Goal: Task Accomplishment & Management: Use online tool/utility

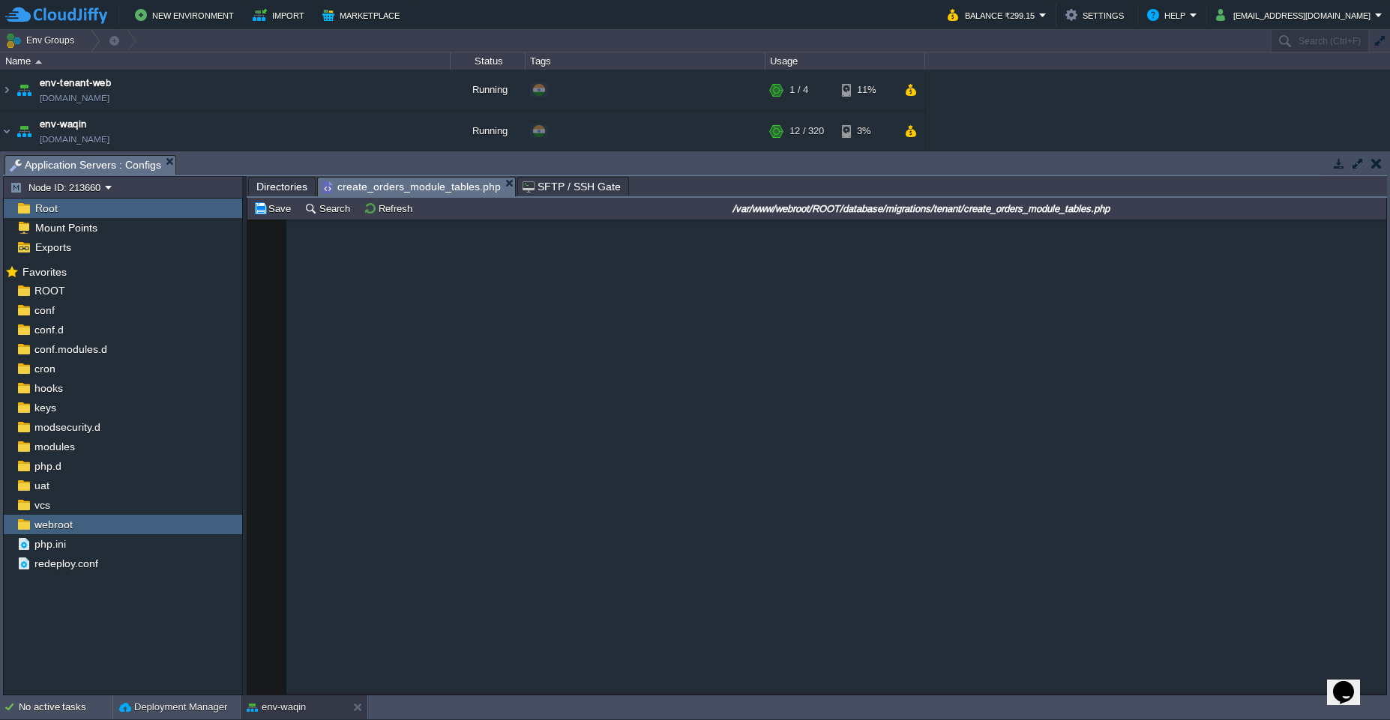
scroll to position [914, 0]
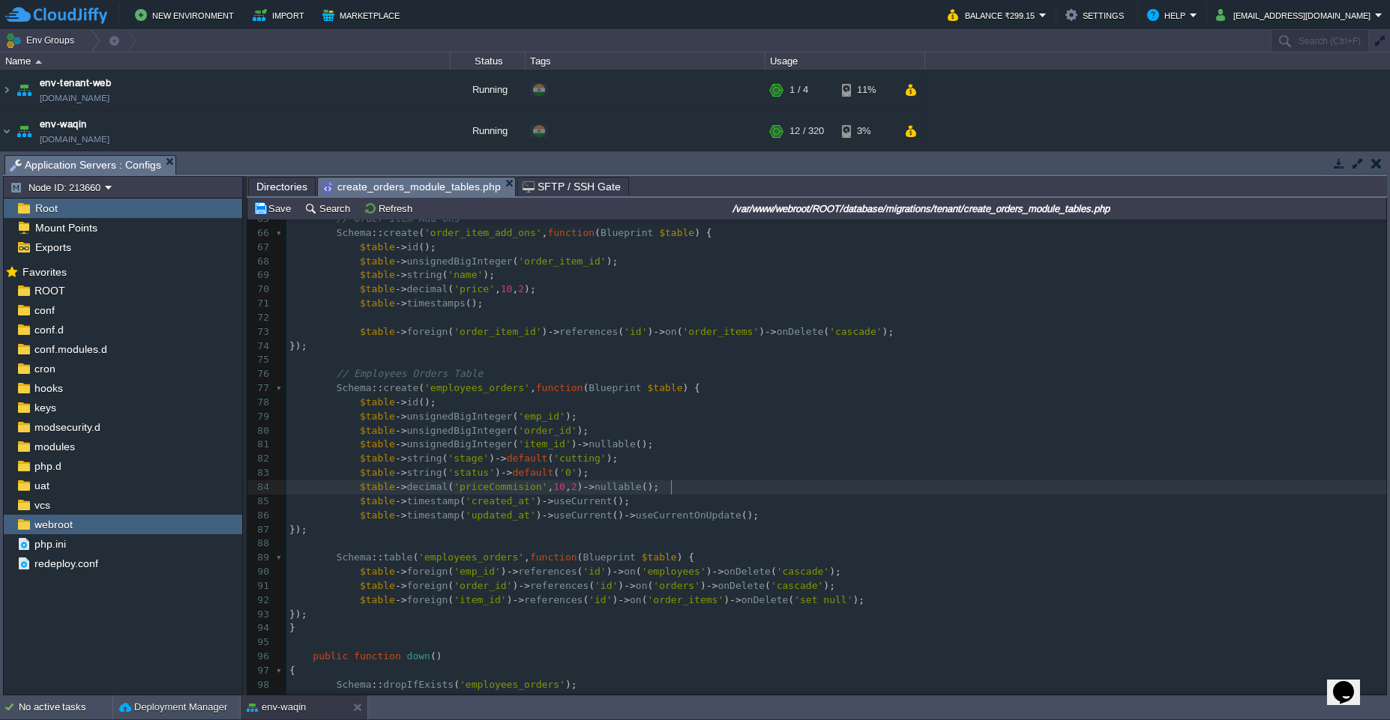
click at [953, 482] on pre "$table -> decimal ( 'priceCommision' , 10 , 2 ) -> nullable ();" at bounding box center [836, 487] width 1100 height 14
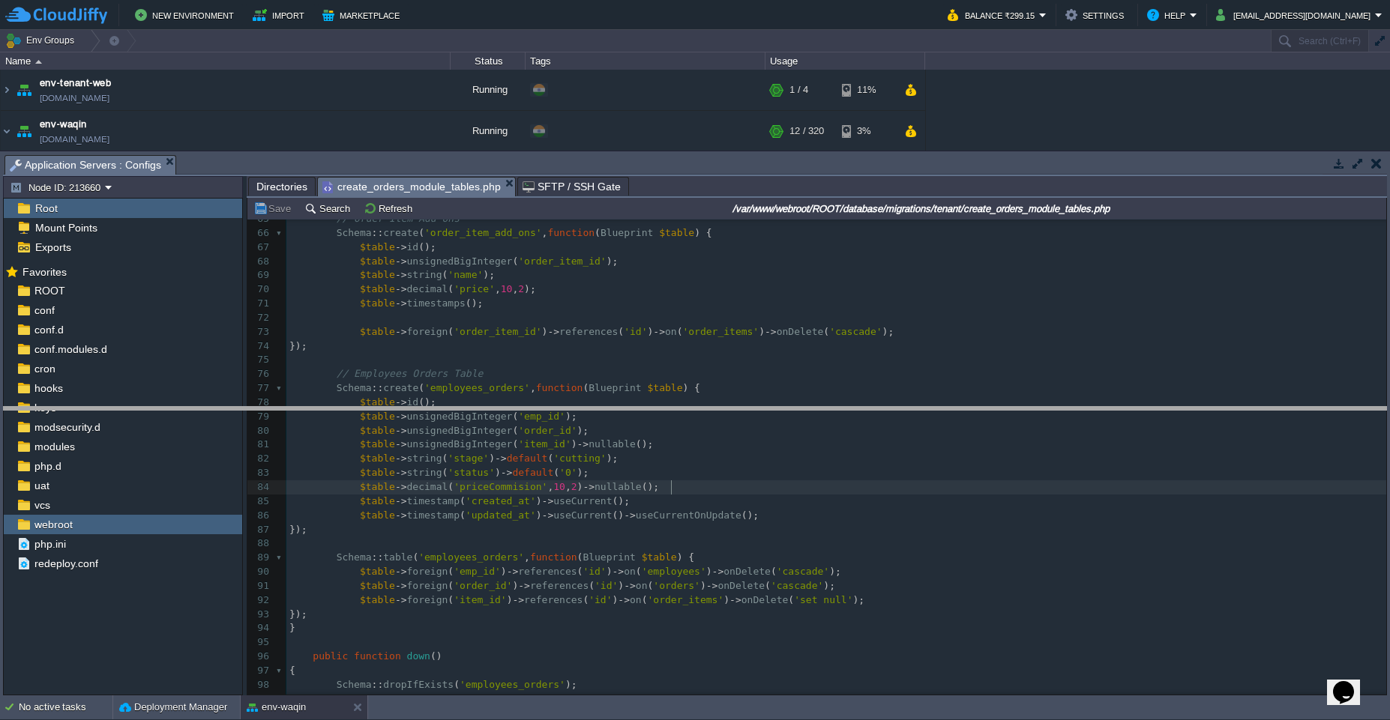
drag, startPoint x: 676, startPoint y: 171, endPoint x: 618, endPoint y: 437, distance: 272.4
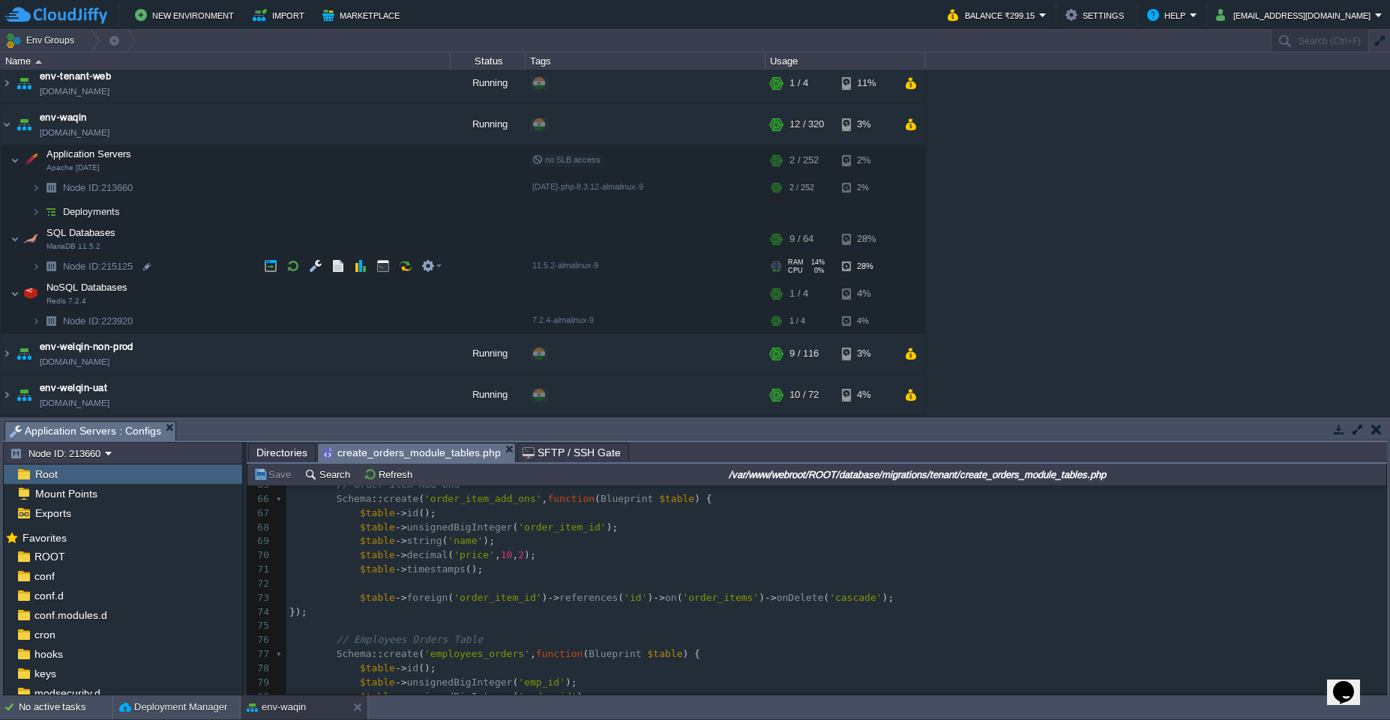
scroll to position [171, 0]
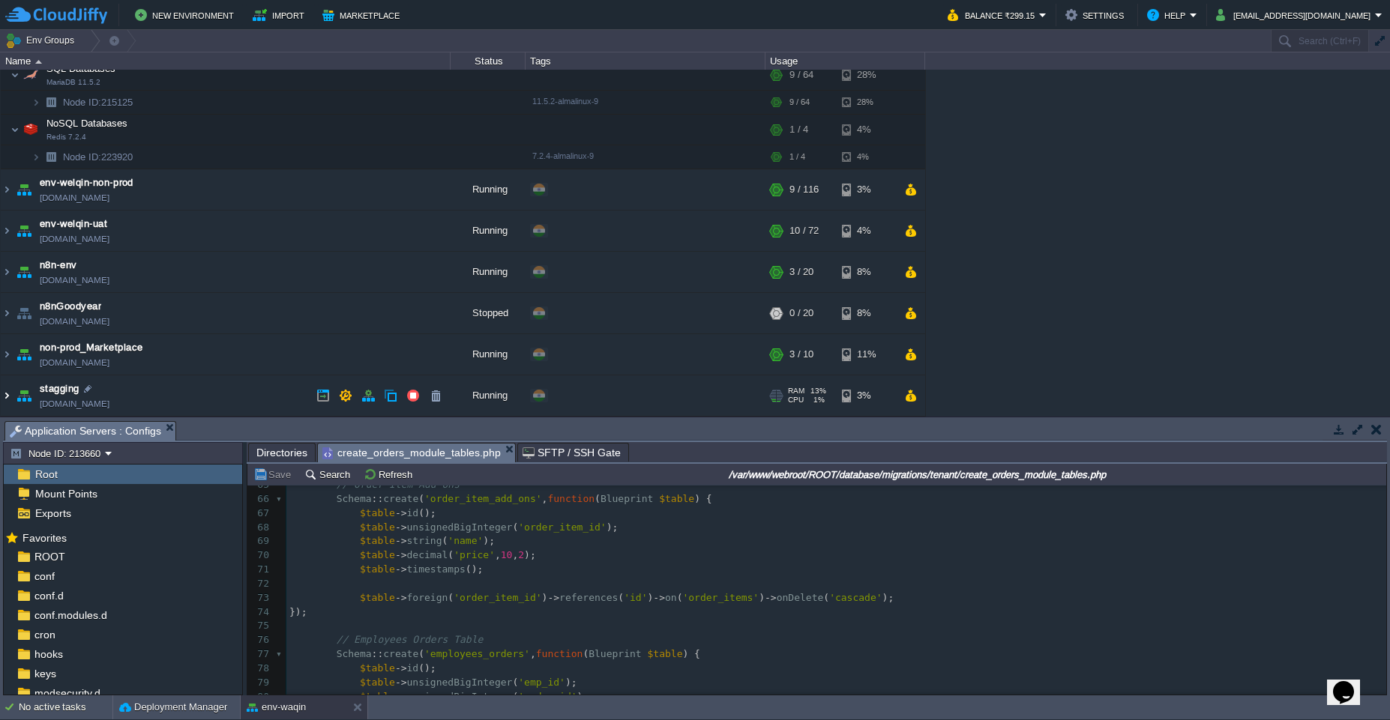
click at [12, 397] on img at bounding box center [7, 395] width 12 height 40
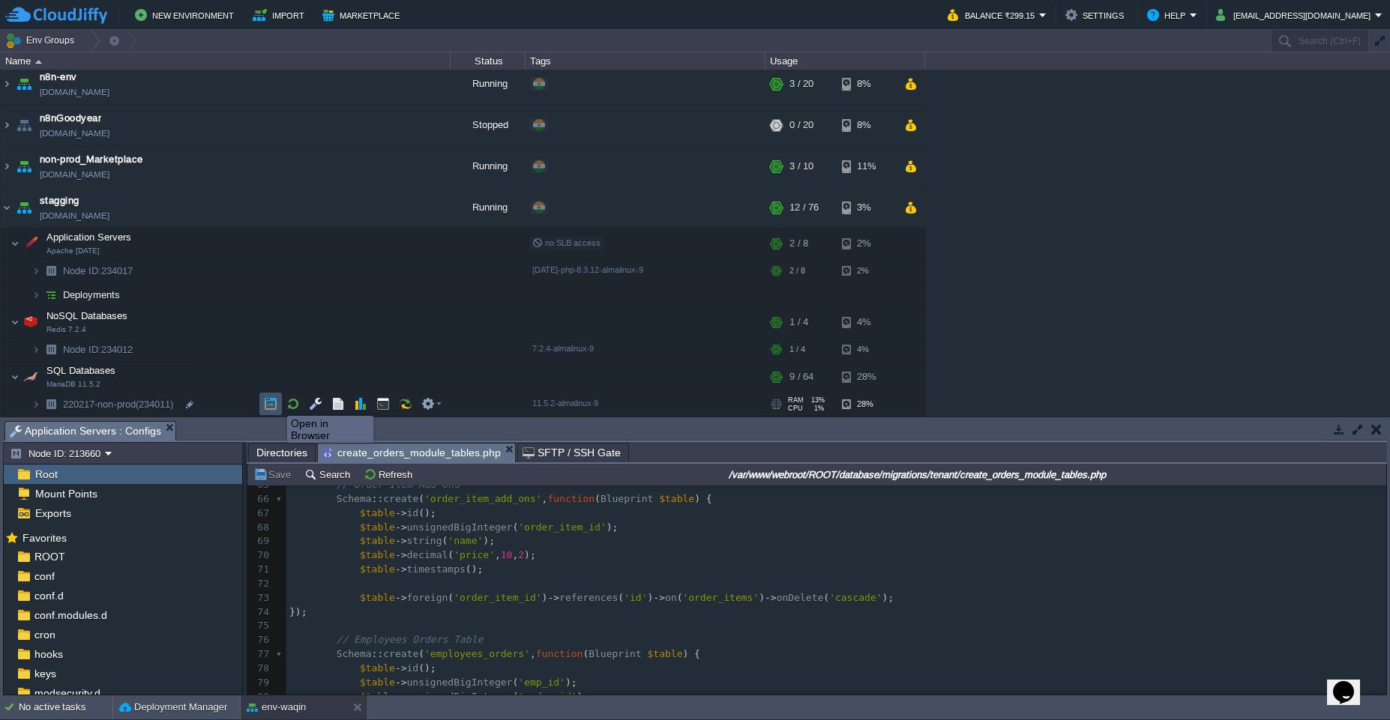
click at [276, 402] on button "button" at bounding box center [270, 403] width 13 height 13
click at [7, 211] on img at bounding box center [7, 207] width 12 height 40
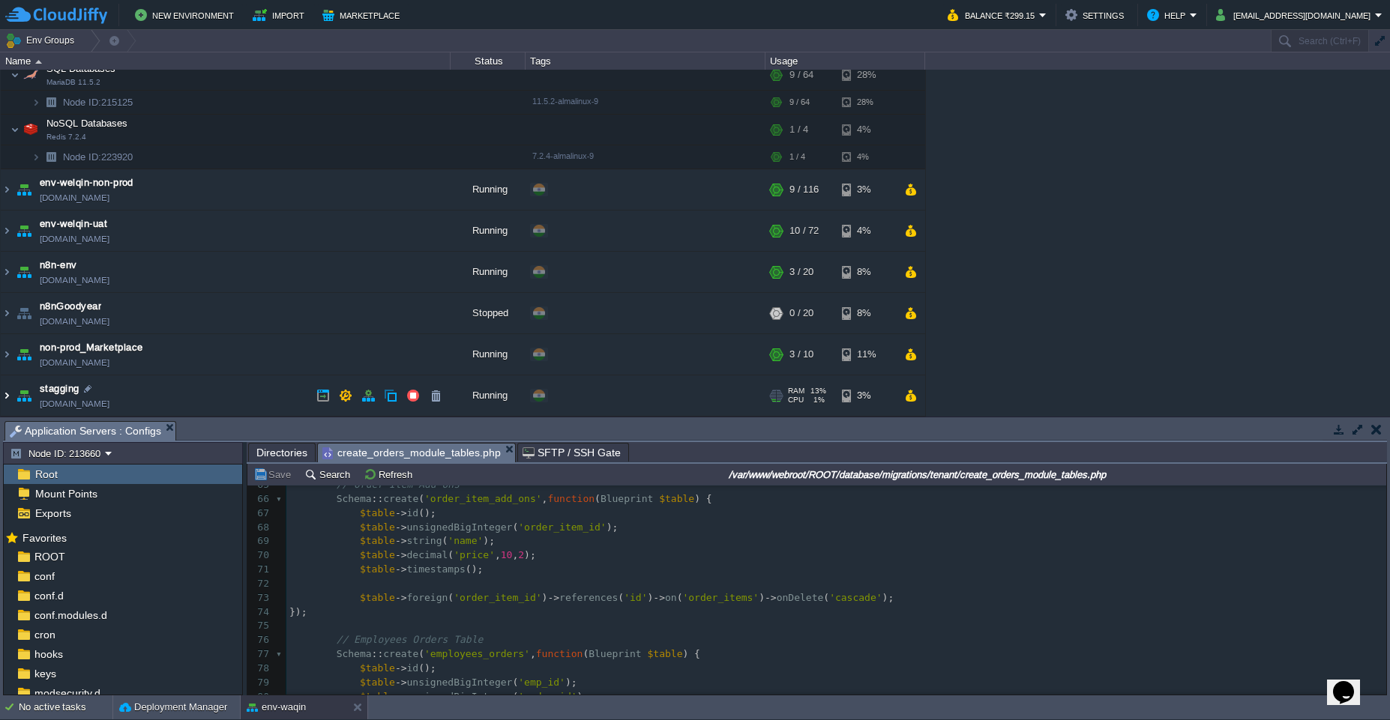
click at [9, 392] on img at bounding box center [7, 395] width 12 height 40
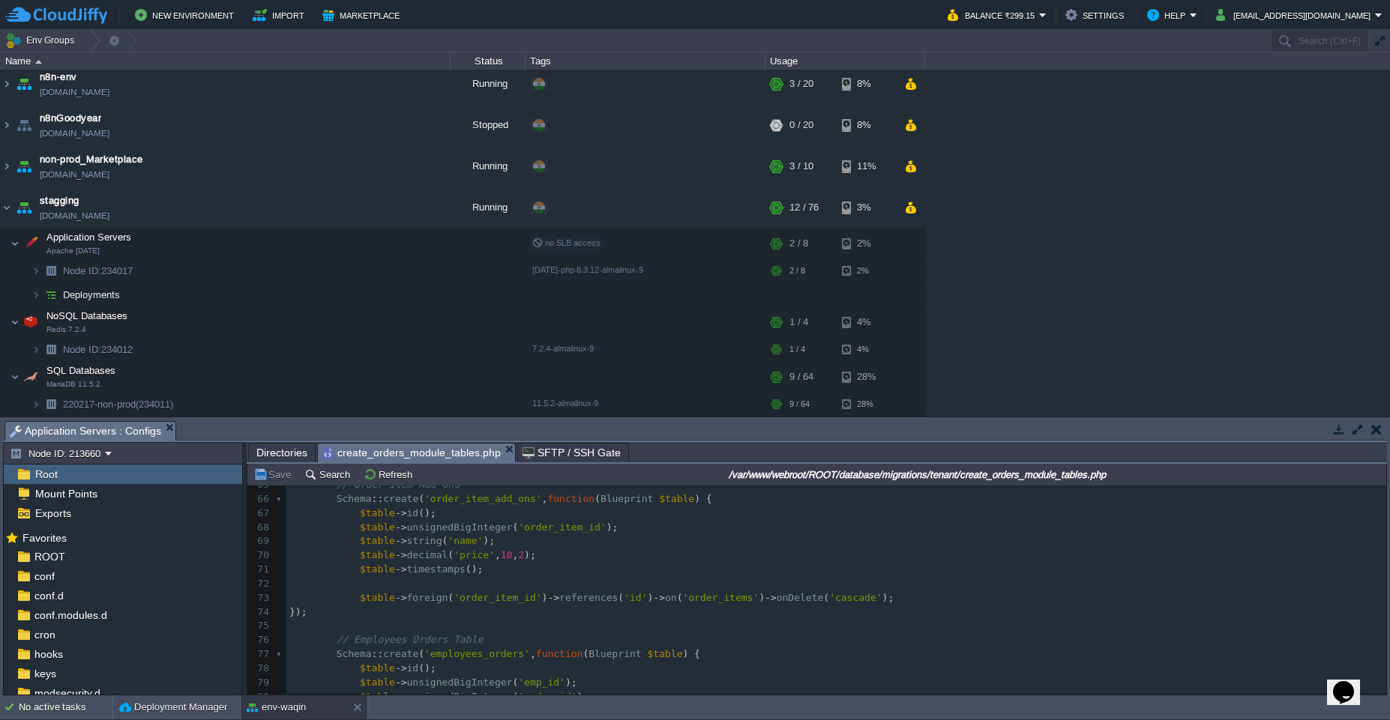
scroll to position [0, 0]
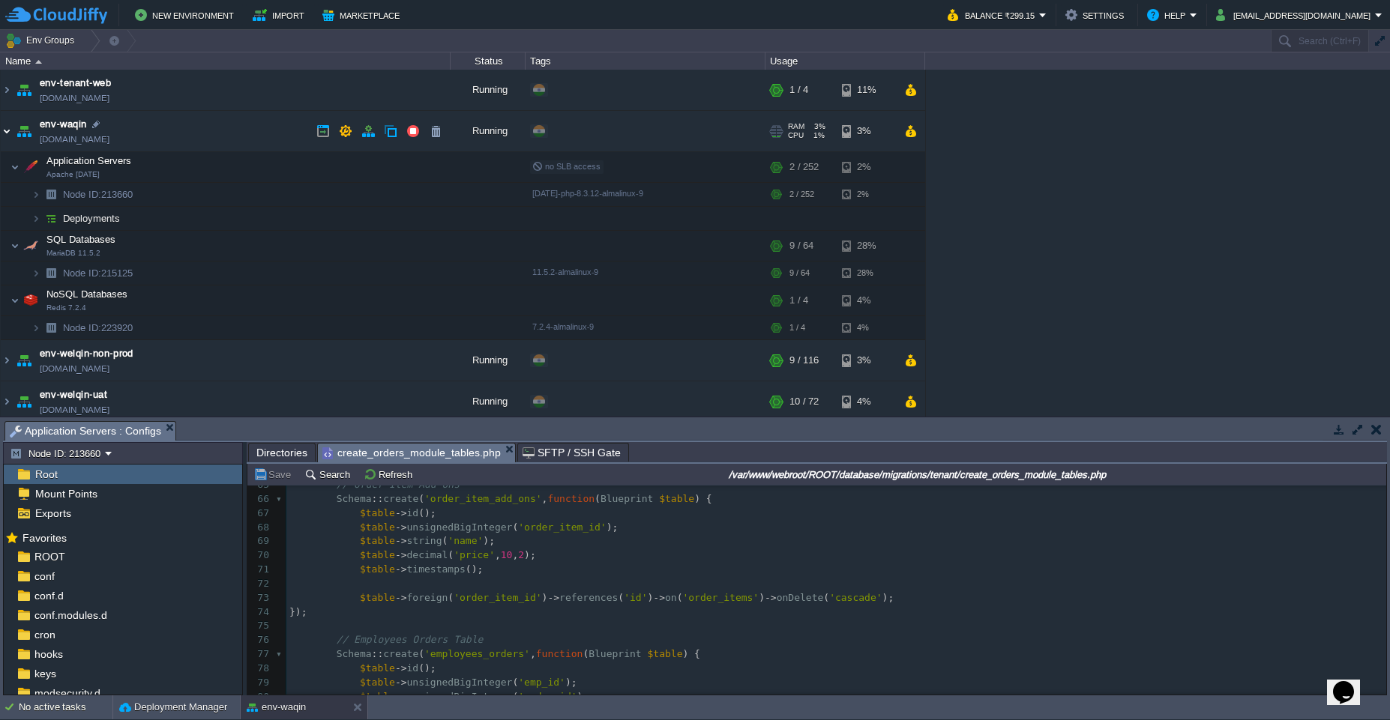
click at [7, 134] on img at bounding box center [7, 131] width 12 height 40
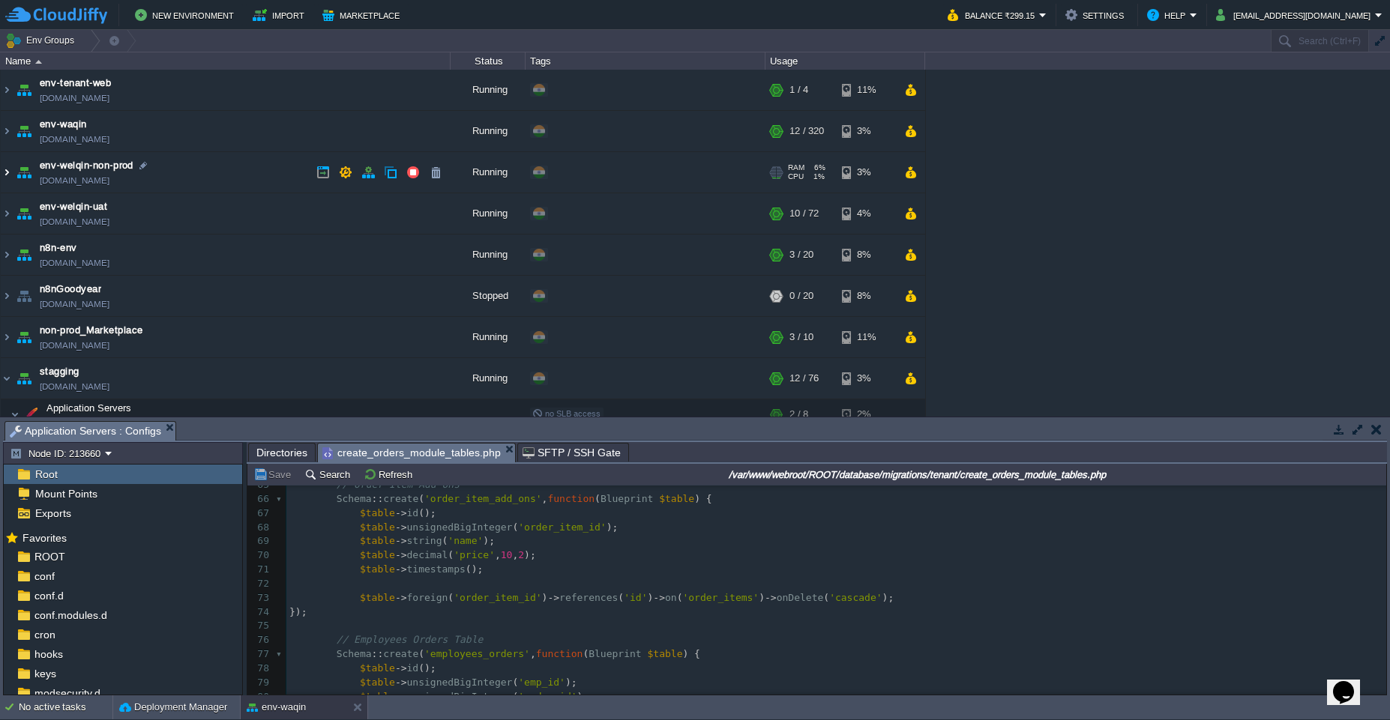
click at [4, 172] on img at bounding box center [7, 172] width 12 height 40
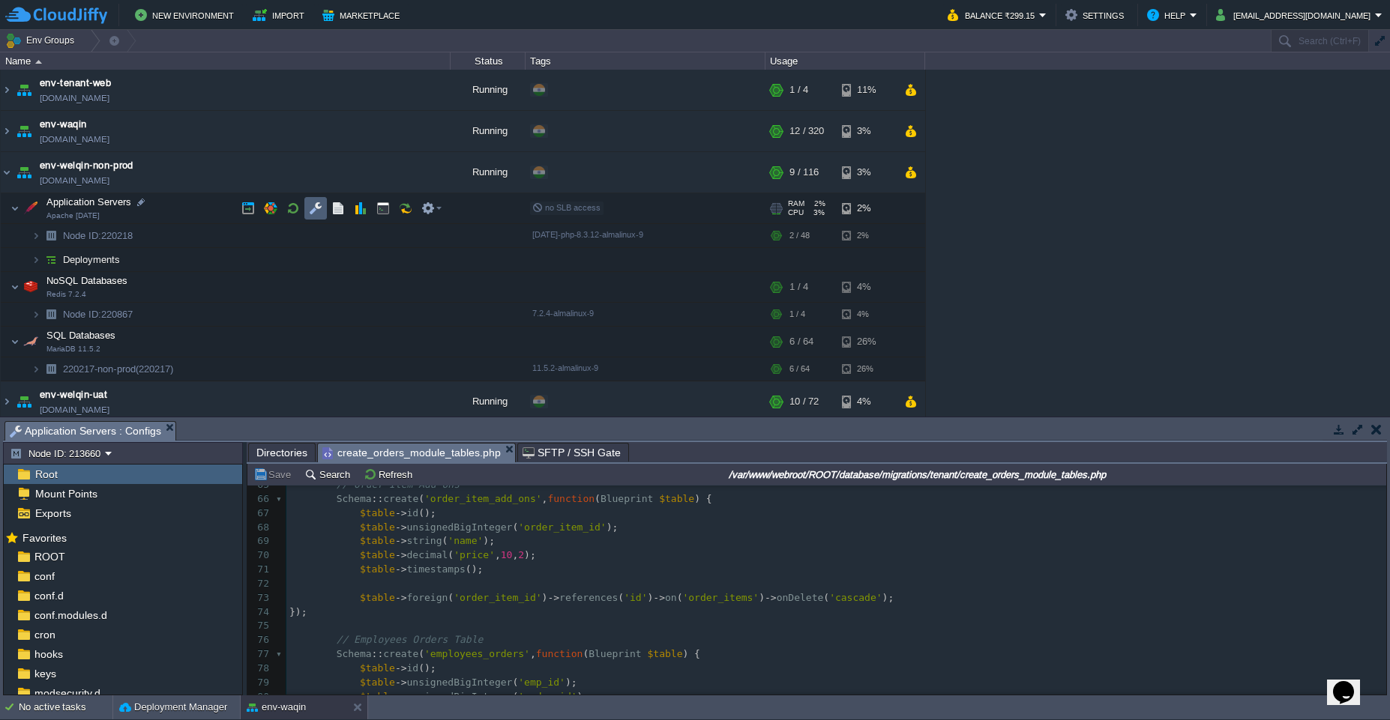
click at [318, 209] on button "button" at bounding box center [315, 208] width 13 height 13
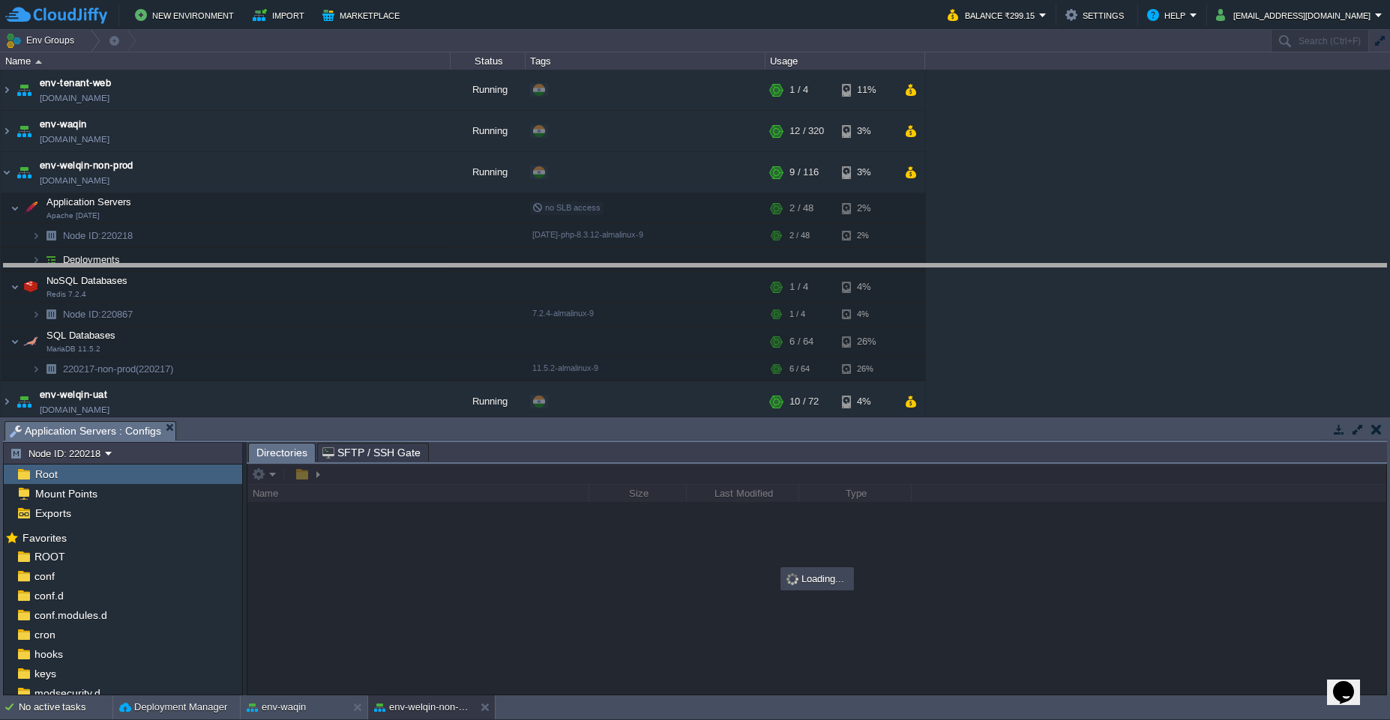
drag, startPoint x: 585, startPoint y: 439, endPoint x: 609, endPoint y: 282, distance: 159.2
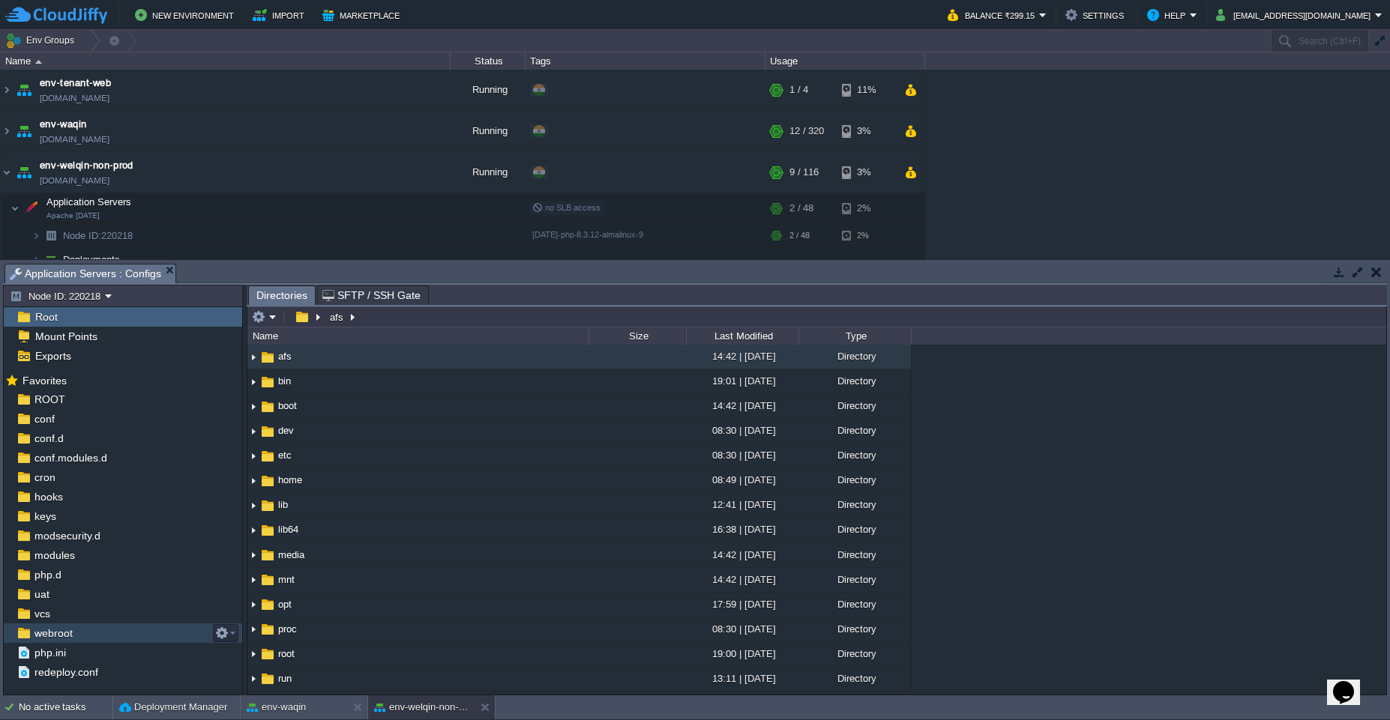
click at [113, 633] on div "webroot" at bounding box center [123, 633] width 238 height 19
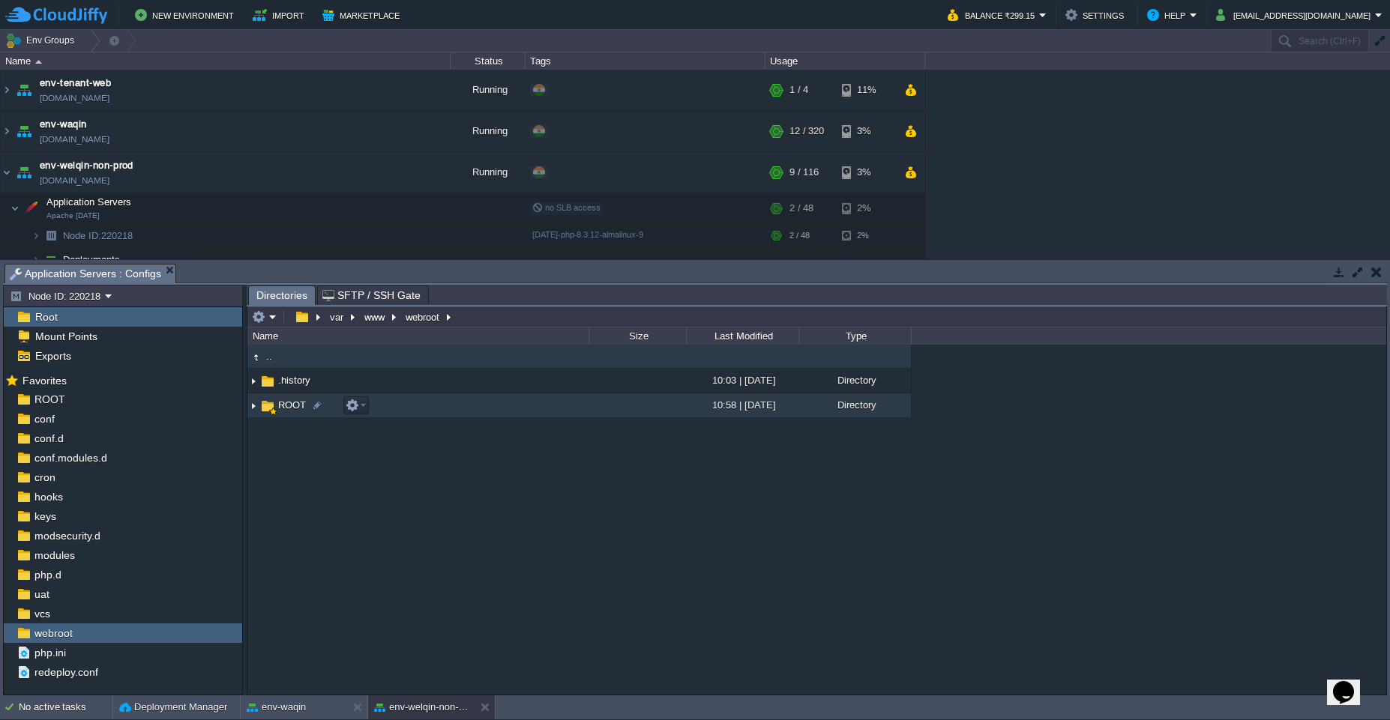
click at [252, 409] on img at bounding box center [253, 405] width 12 height 23
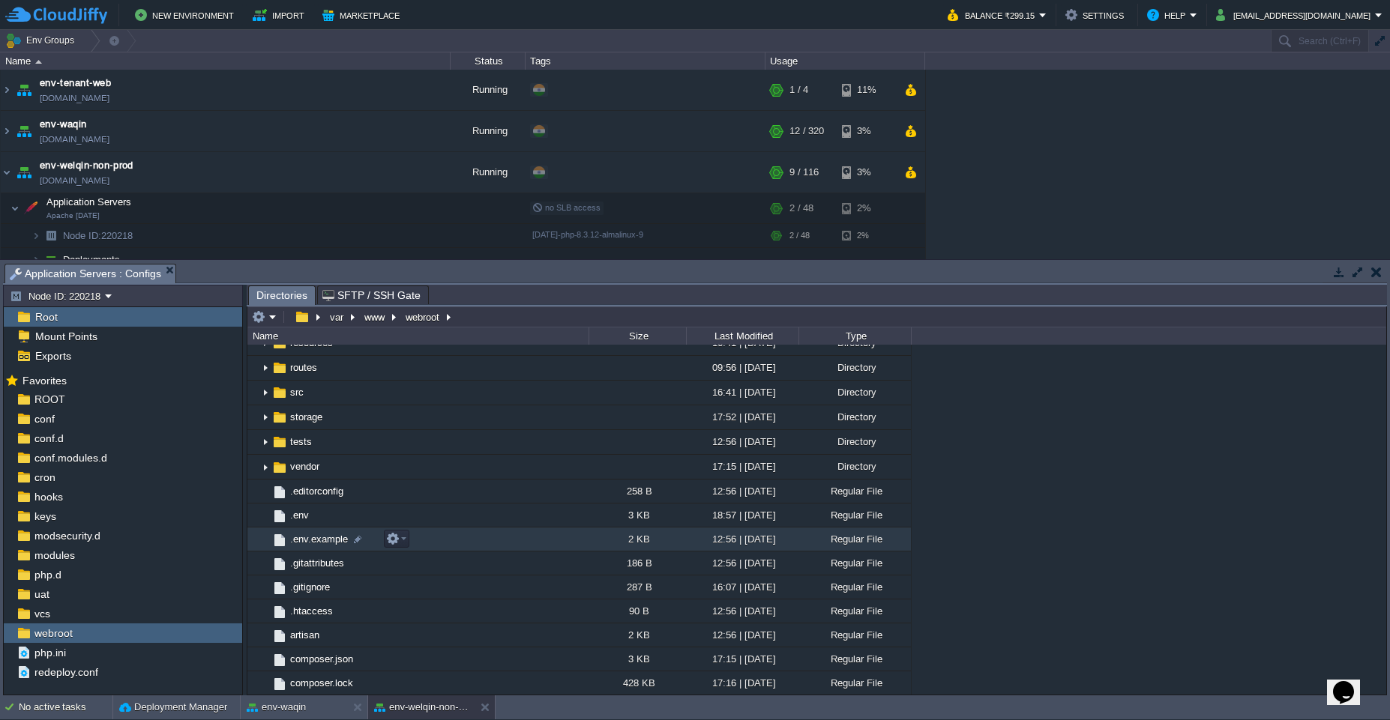
scroll to position [288, 0]
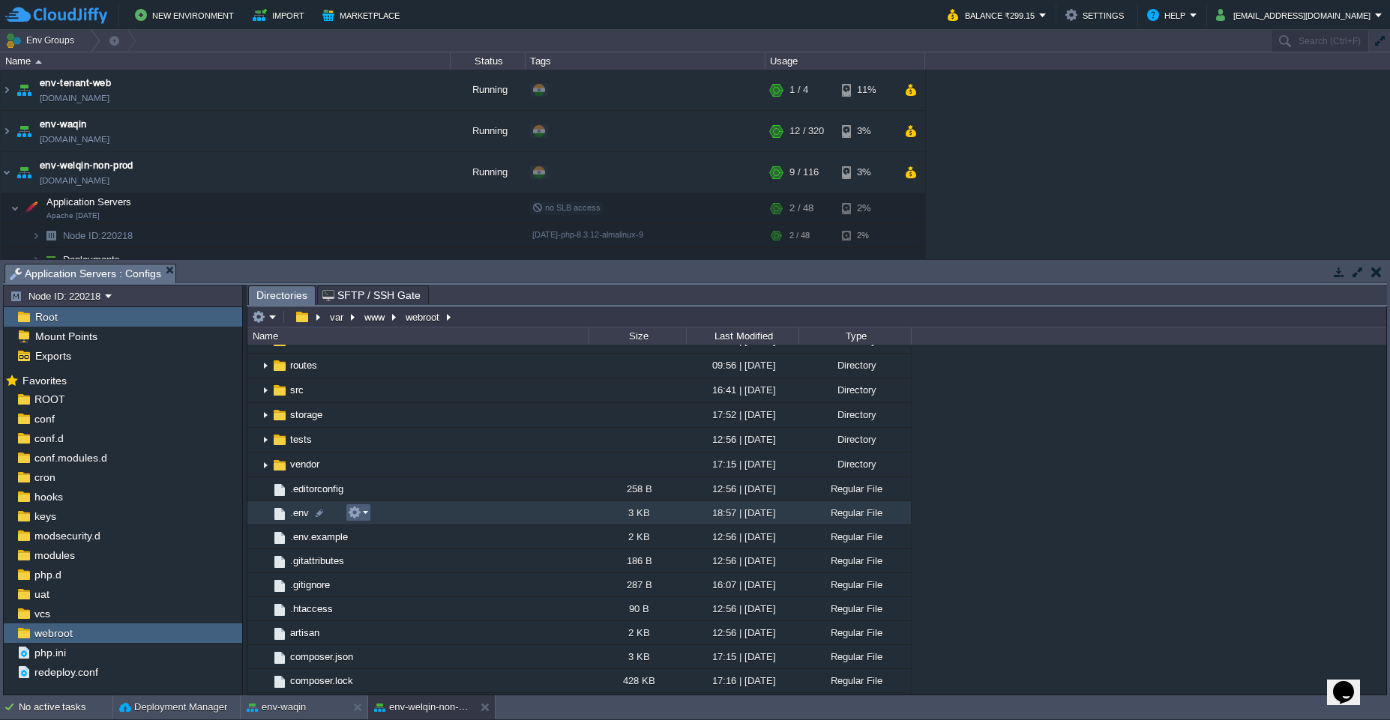
click at [358, 510] on button "button" at bounding box center [354, 512] width 13 height 13
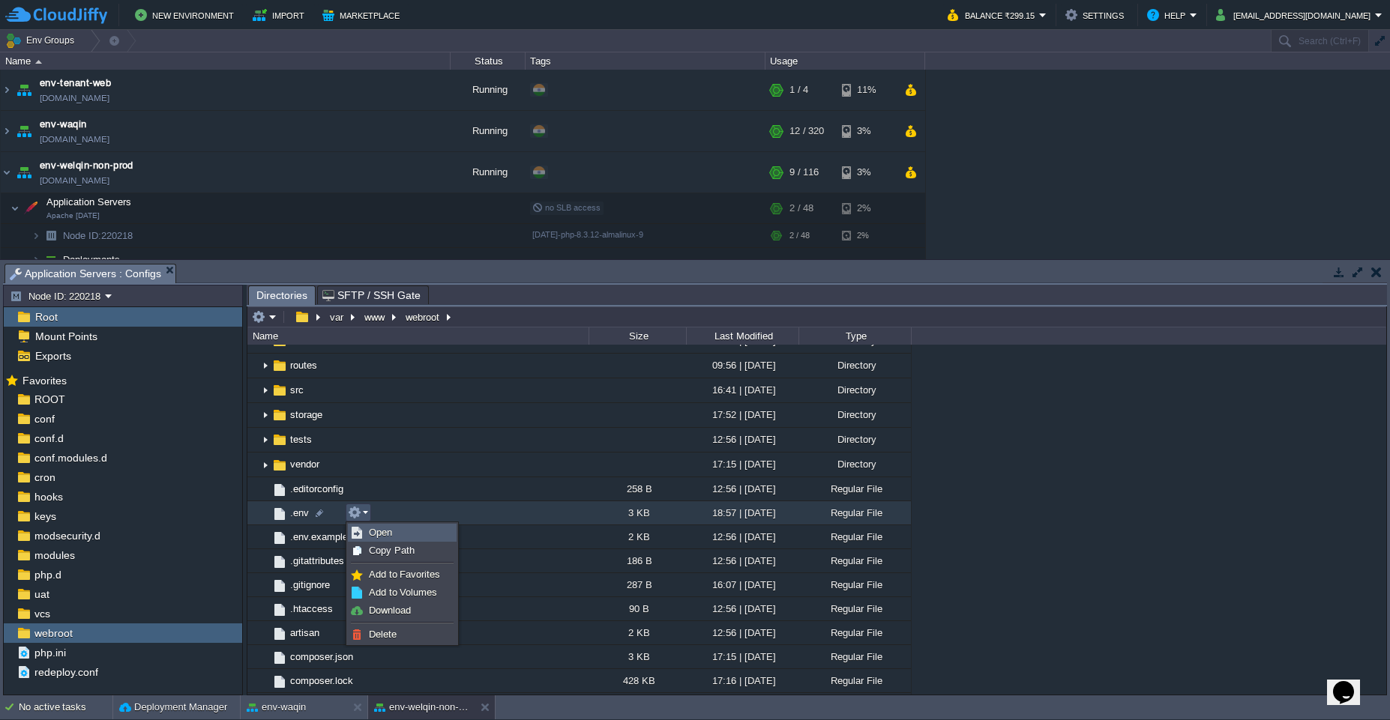
click at [385, 535] on span "Open" at bounding box center [380, 532] width 23 height 11
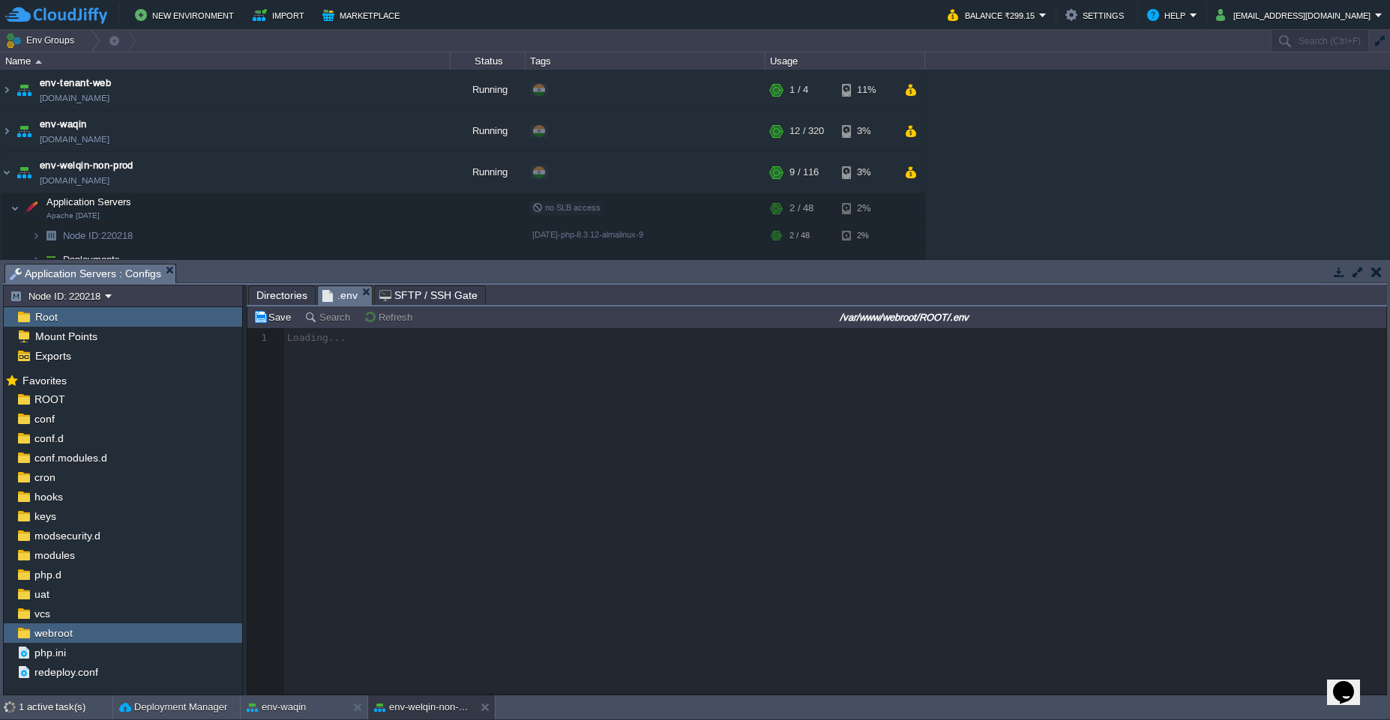
scroll to position [5, 0]
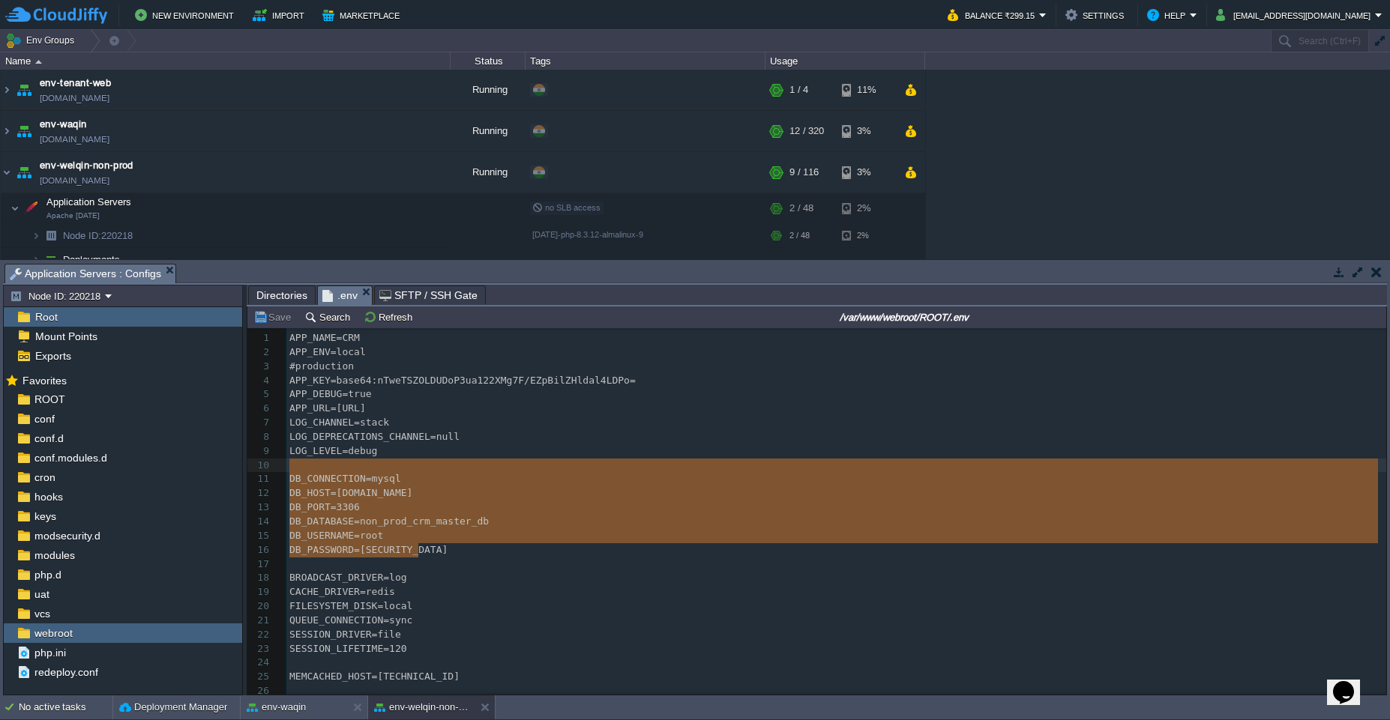
type textarea "DB_CONNECTION=mysql DB_HOST=[DOMAIN_NAME] DB_PORT=3306 DB_DATABASE=non_prod_crm…"
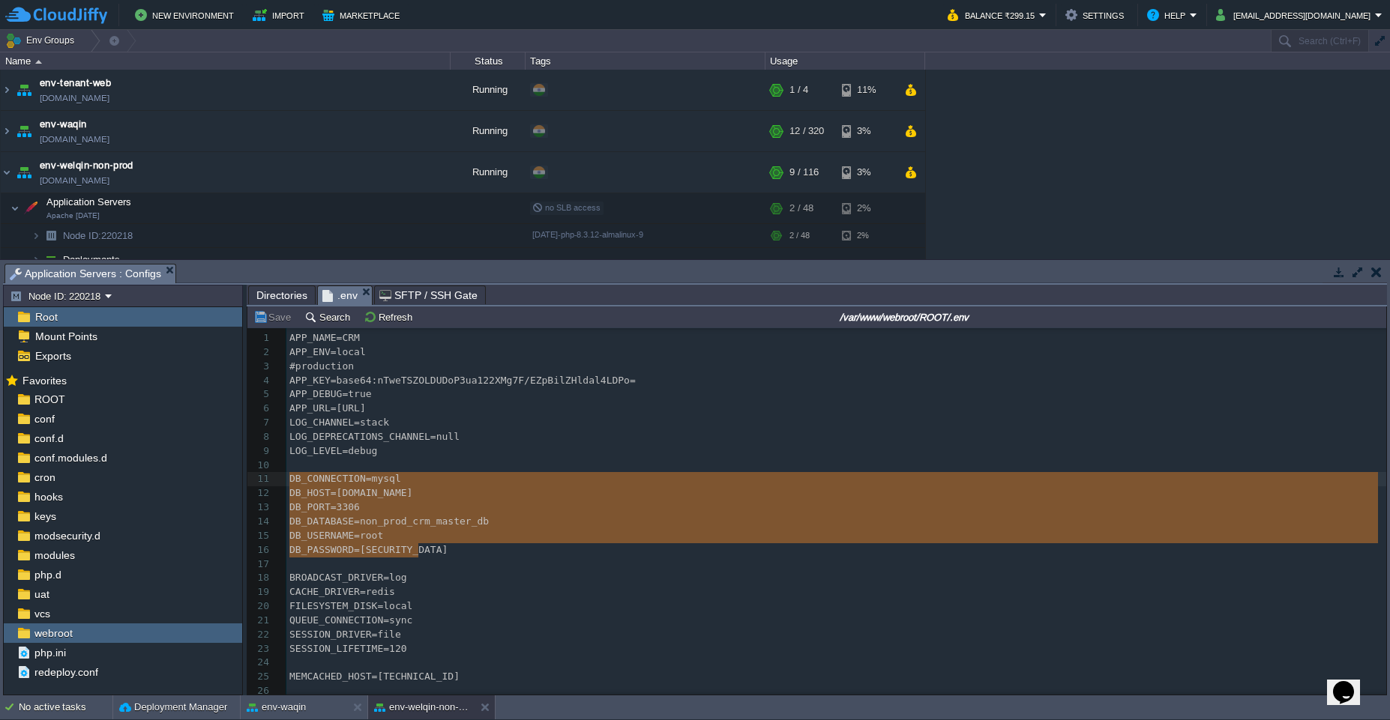
drag, startPoint x: 422, startPoint y: 550, endPoint x: 259, endPoint y: 477, distance: 178.5
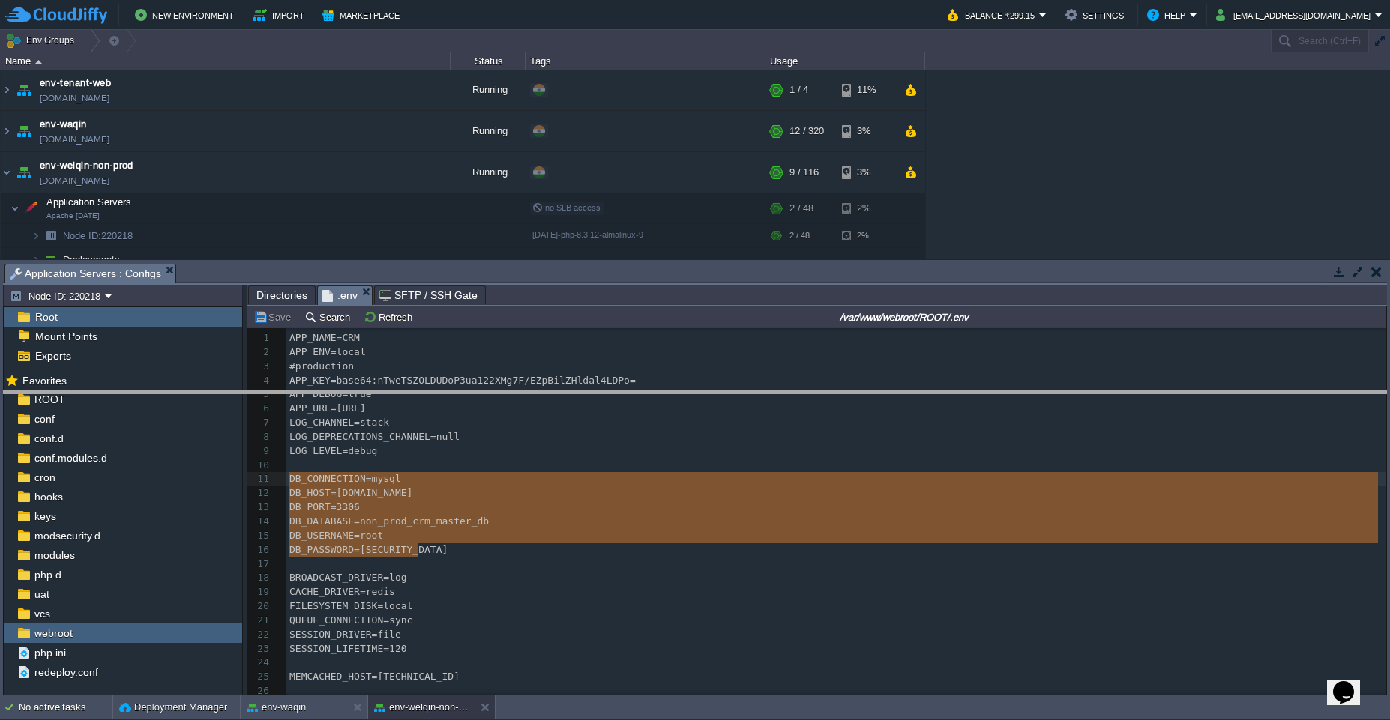
drag, startPoint x: 567, startPoint y: 281, endPoint x: 555, endPoint y: 440, distance: 159.3
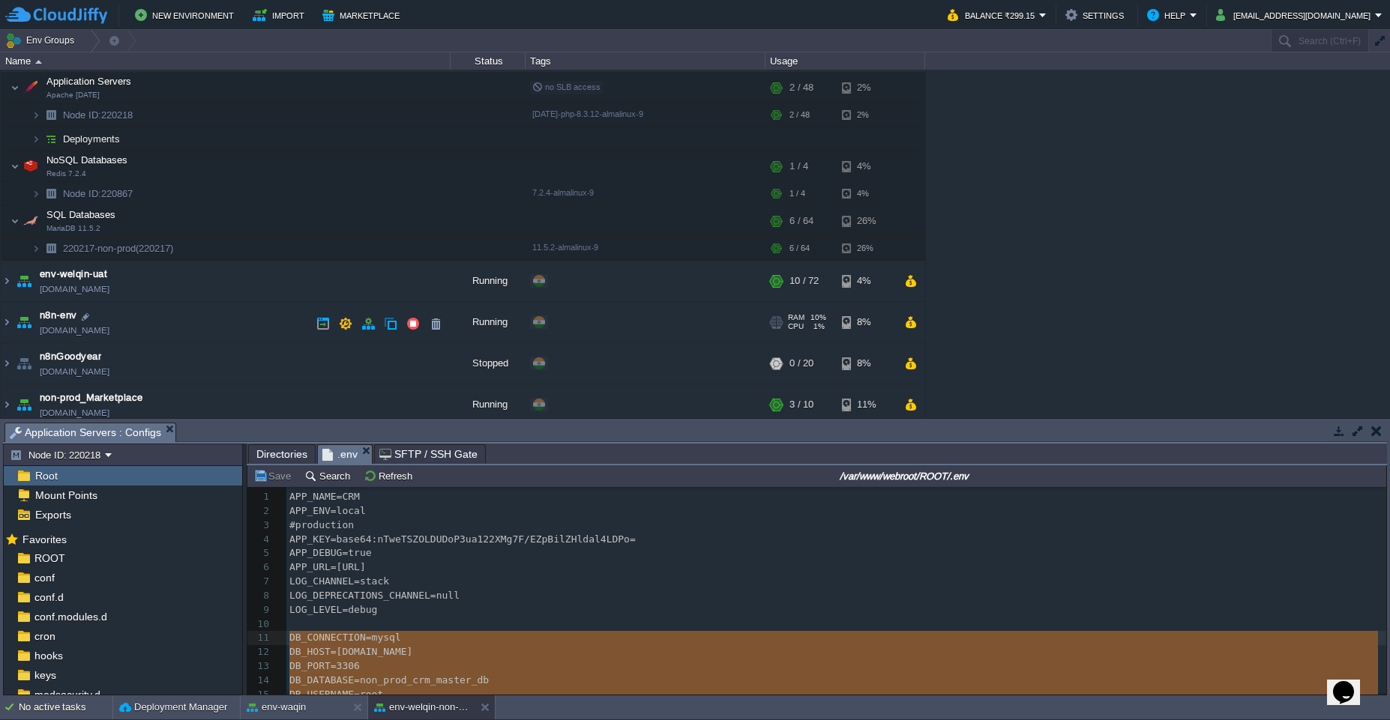
scroll to position [91, 0]
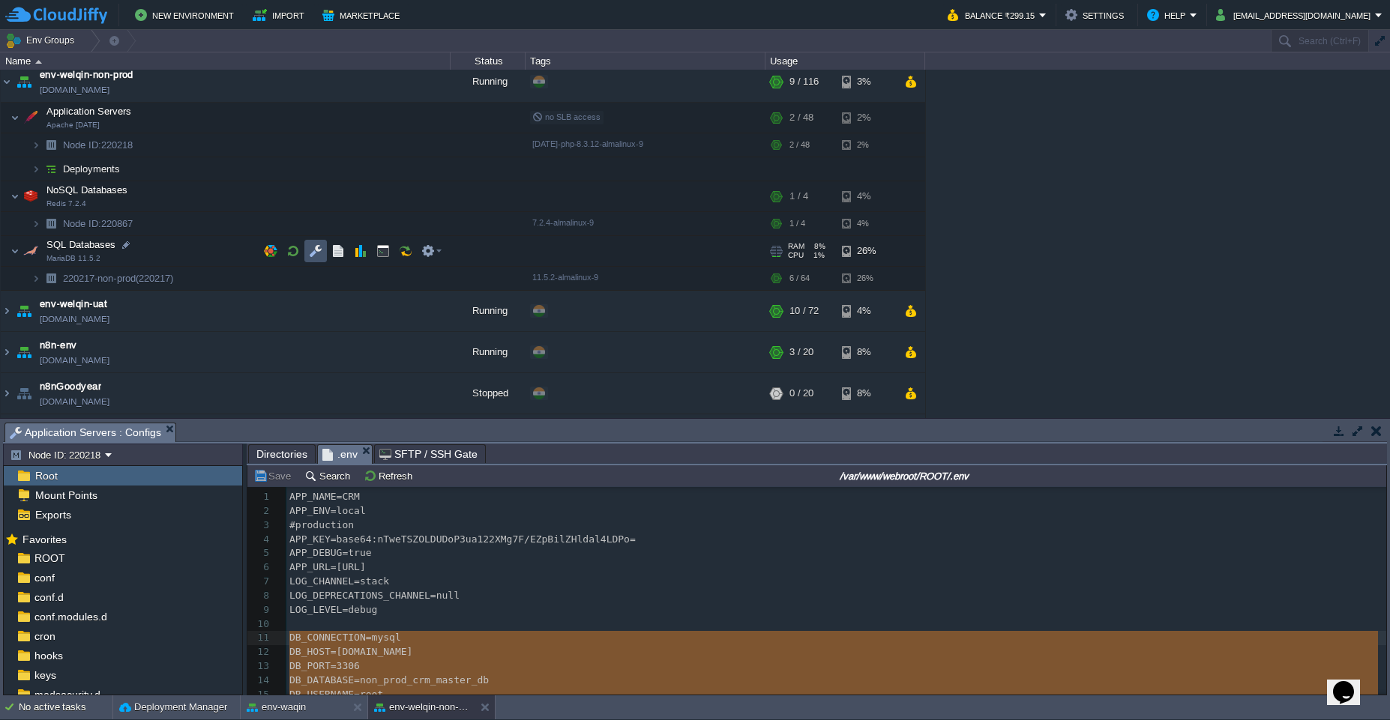
click at [310, 252] on button "button" at bounding box center [315, 250] width 13 height 13
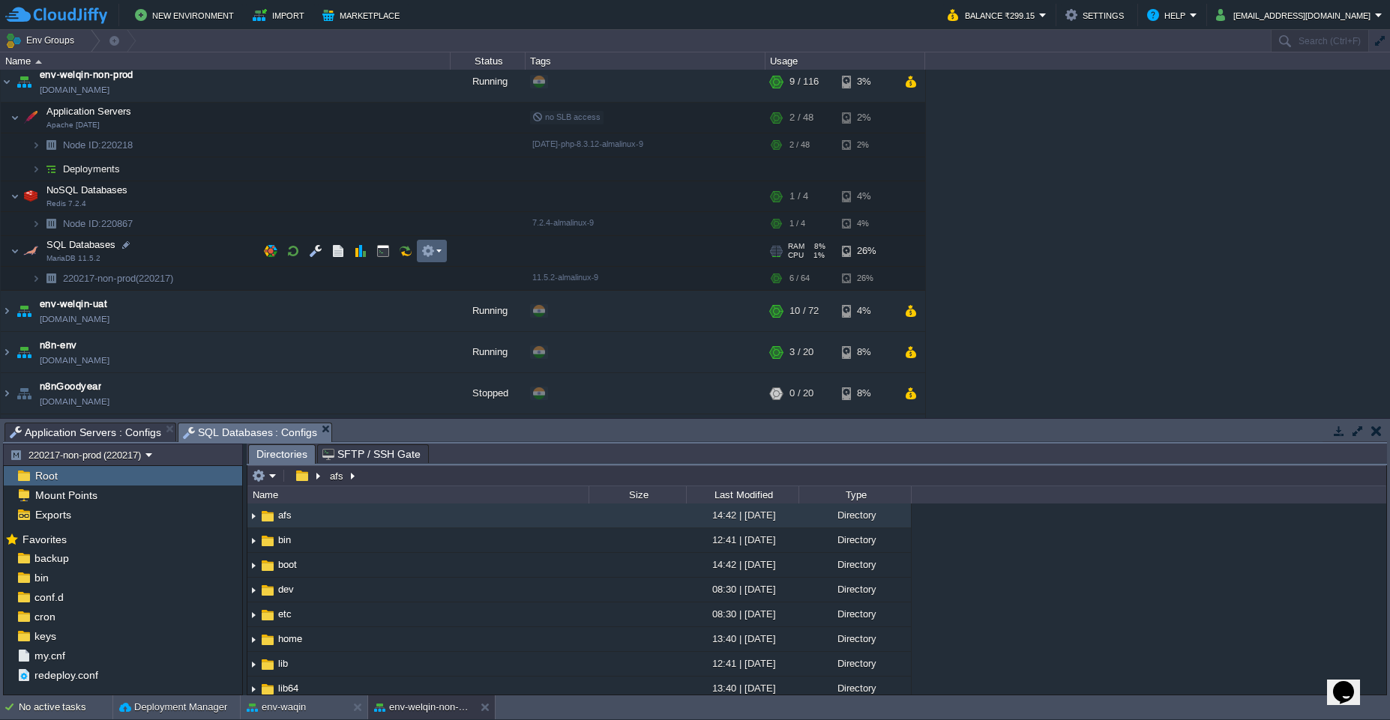
click at [435, 254] on em at bounding box center [431, 250] width 20 height 13
click at [260, 285] on div "env-tenant-web [DOMAIN_NAME] Running + Add to Env Group RAM 9% CPU 3% 1 / 4 11%…" at bounding box center [695, 244] width 1390 height 349
click at [318, 287] on td at bounding box center [315, 278] width 22 height 22
click at [317, 286] on td at bounding box center [315, 278] width 22 height 22
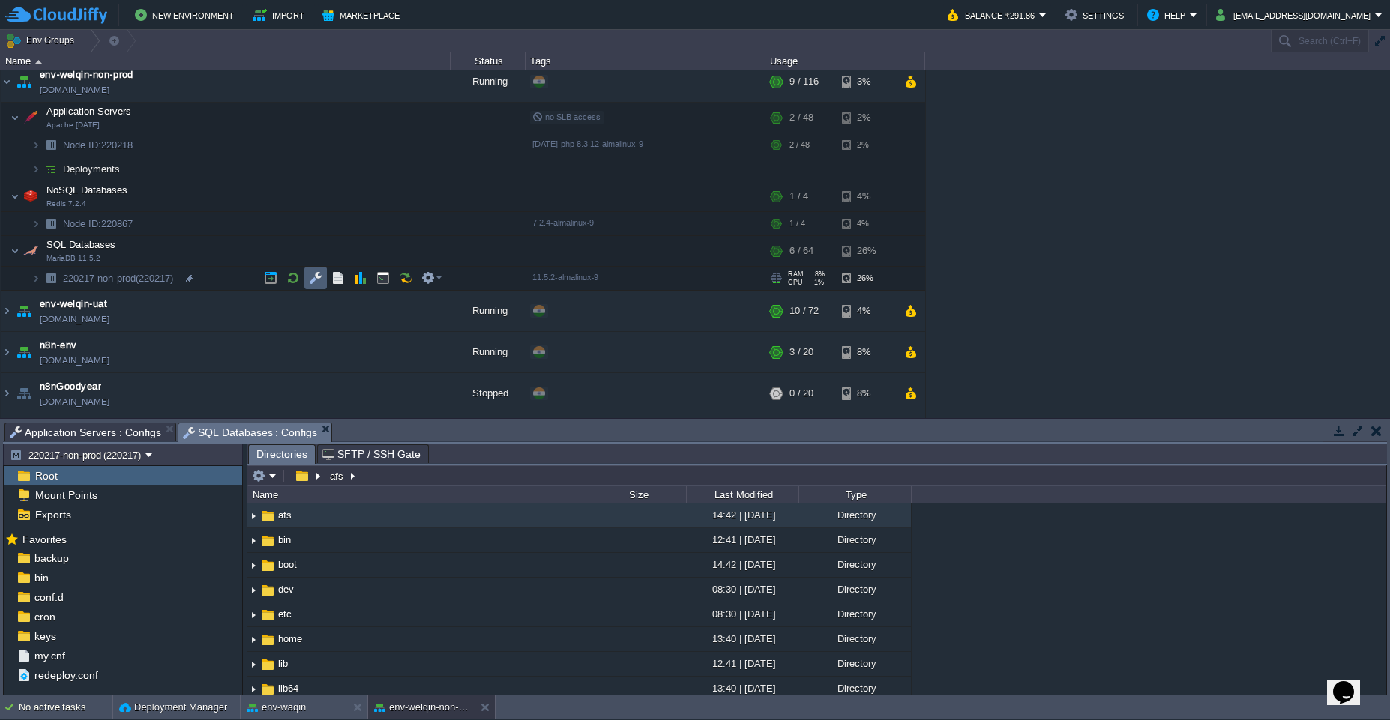
click at [317, 286] on td at bounding box center [315, 278] width 22 height 22
click at [268, 283] on button "button" at bounding box center [270, 277] width 13 height 13
click at [387, 255] on button "button" at bounding box center [382, 250] width 13 height 13
click at [376, 244] on button "button" at bounding box center [382, 250] width 13 height 13
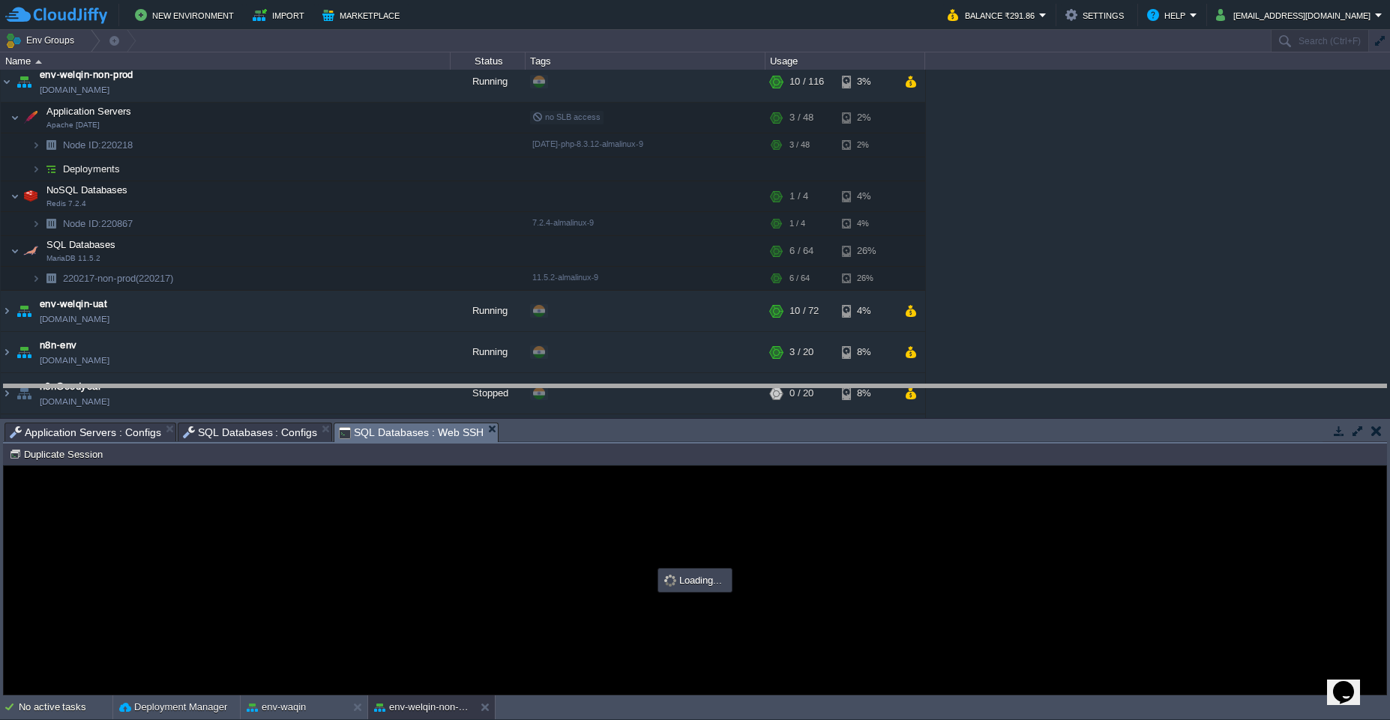
drag, startPoint x: 611, startPoint y: 438, endPoint x: 623, endPoint y: 400, distance: 40.1
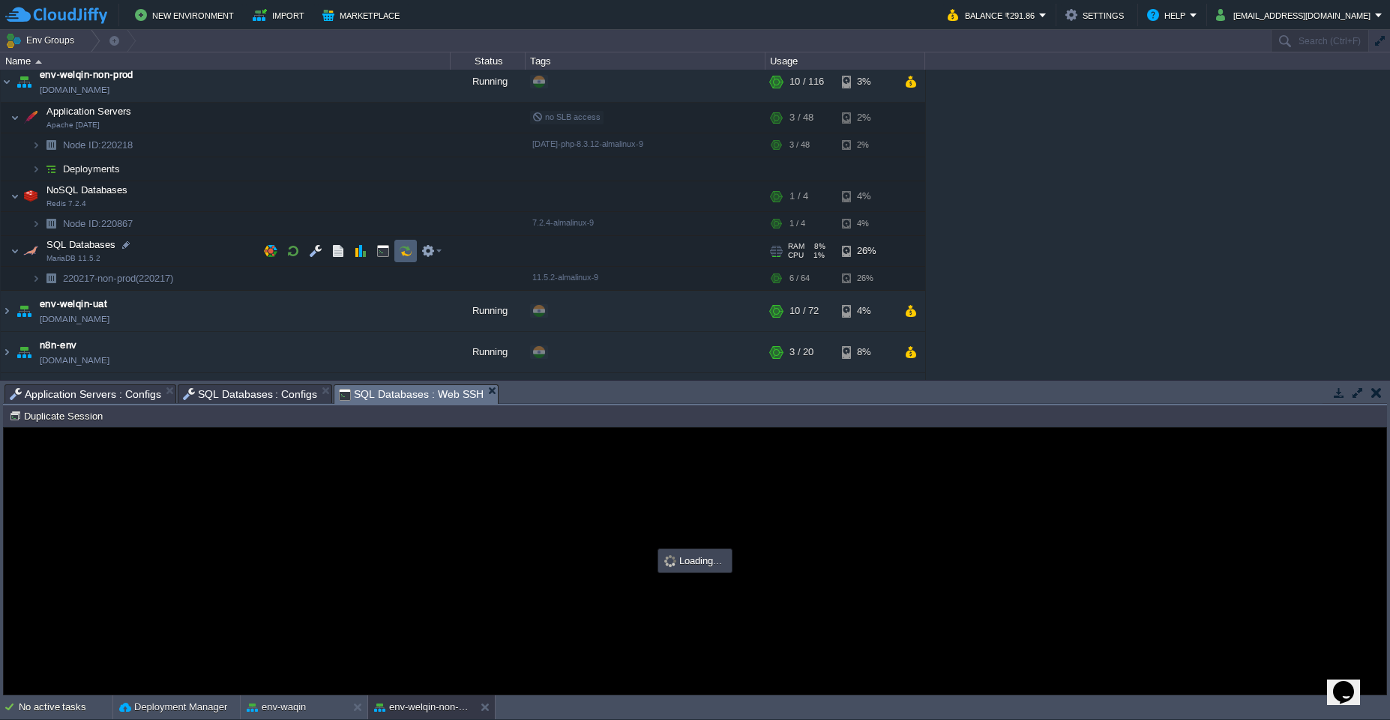
scroll to position [0, 0]
type input "#000000"
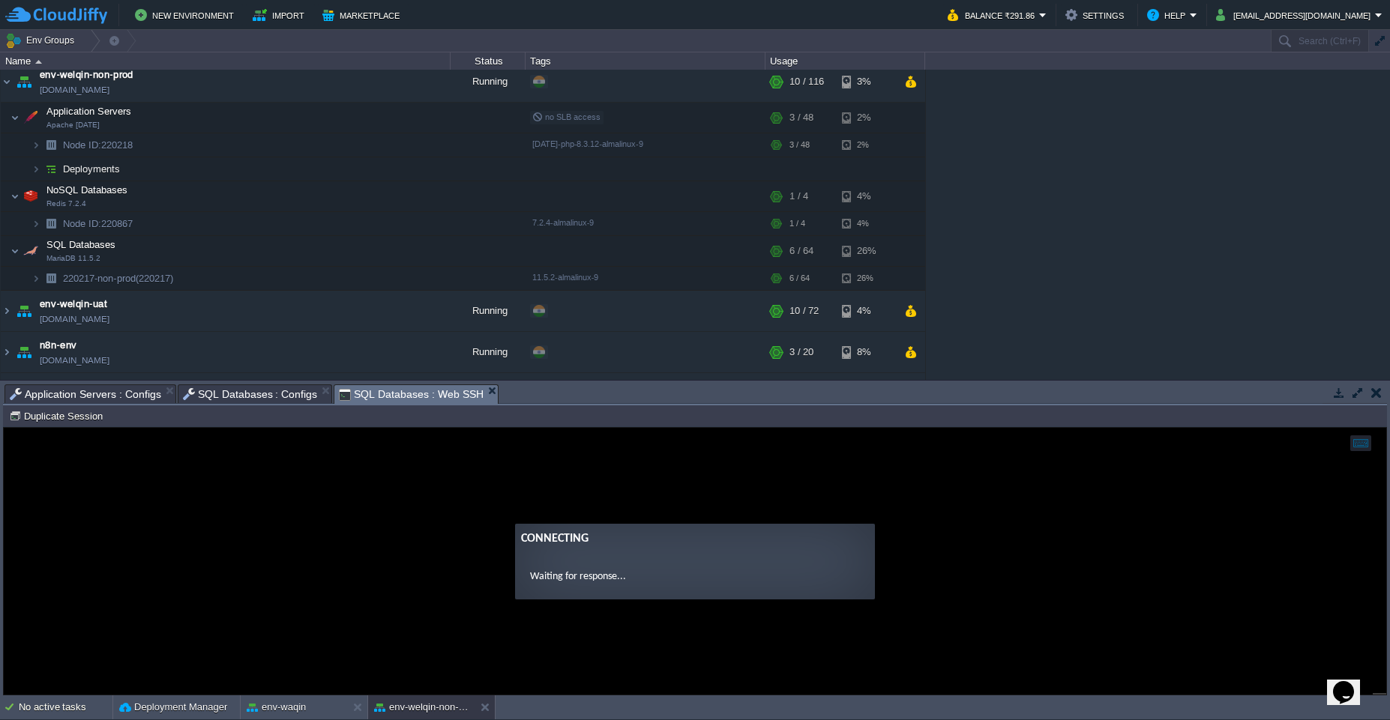
click at [253, 396] on span "SQL Databases : Configs" at bounding box center [250, 394] width 135 height 18
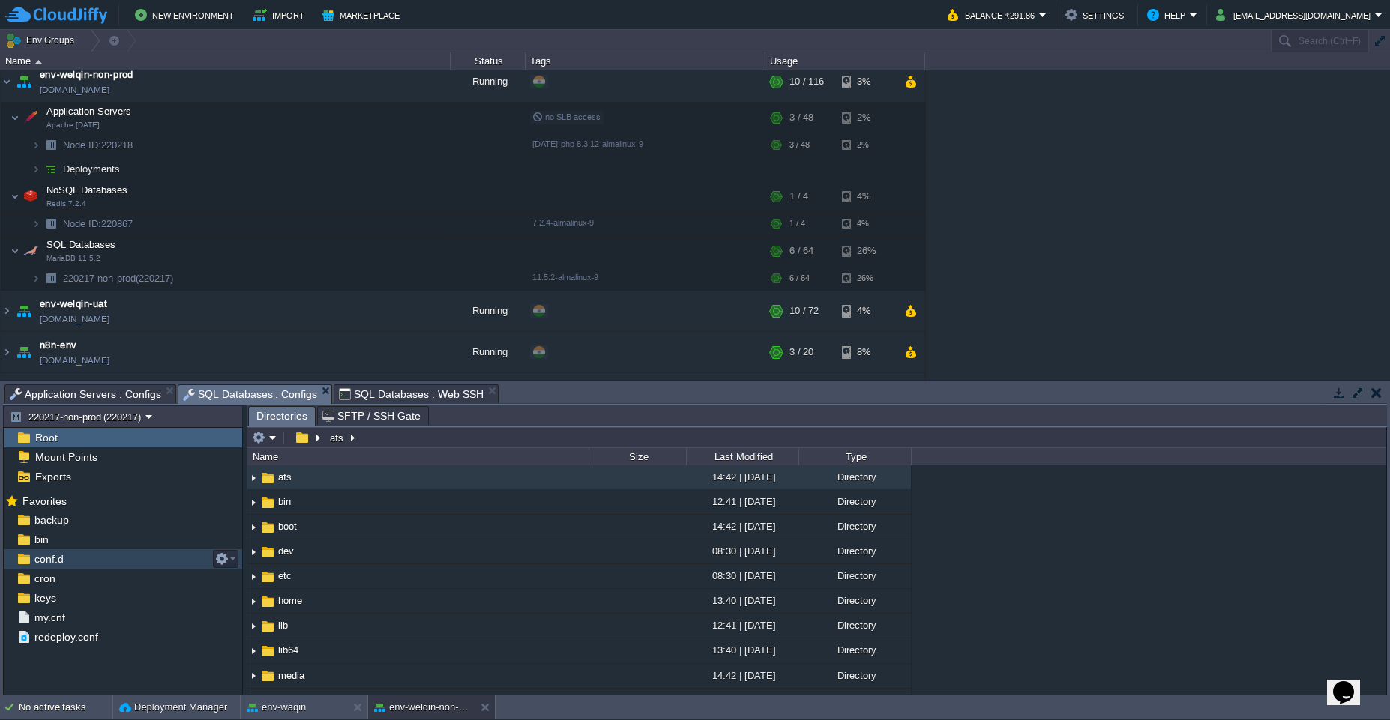
click at [101, 567] on div "conf.d" at bounding box center [123, 558] width 238 height 19
click at [32, 431] on link "Root" at bounding box center [46, 437] width 28 height 13
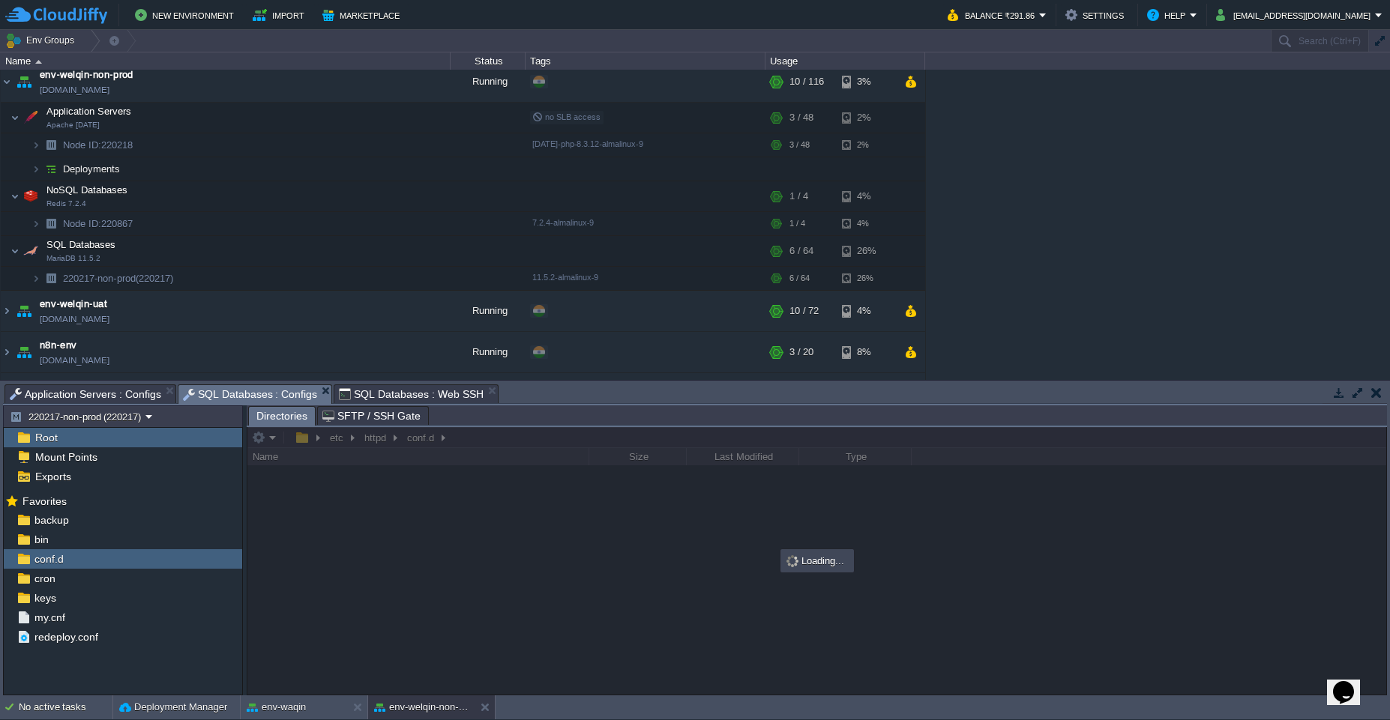
click at [32, 431] on link "Root" at bounding box center [46, 437] width 28 height 13
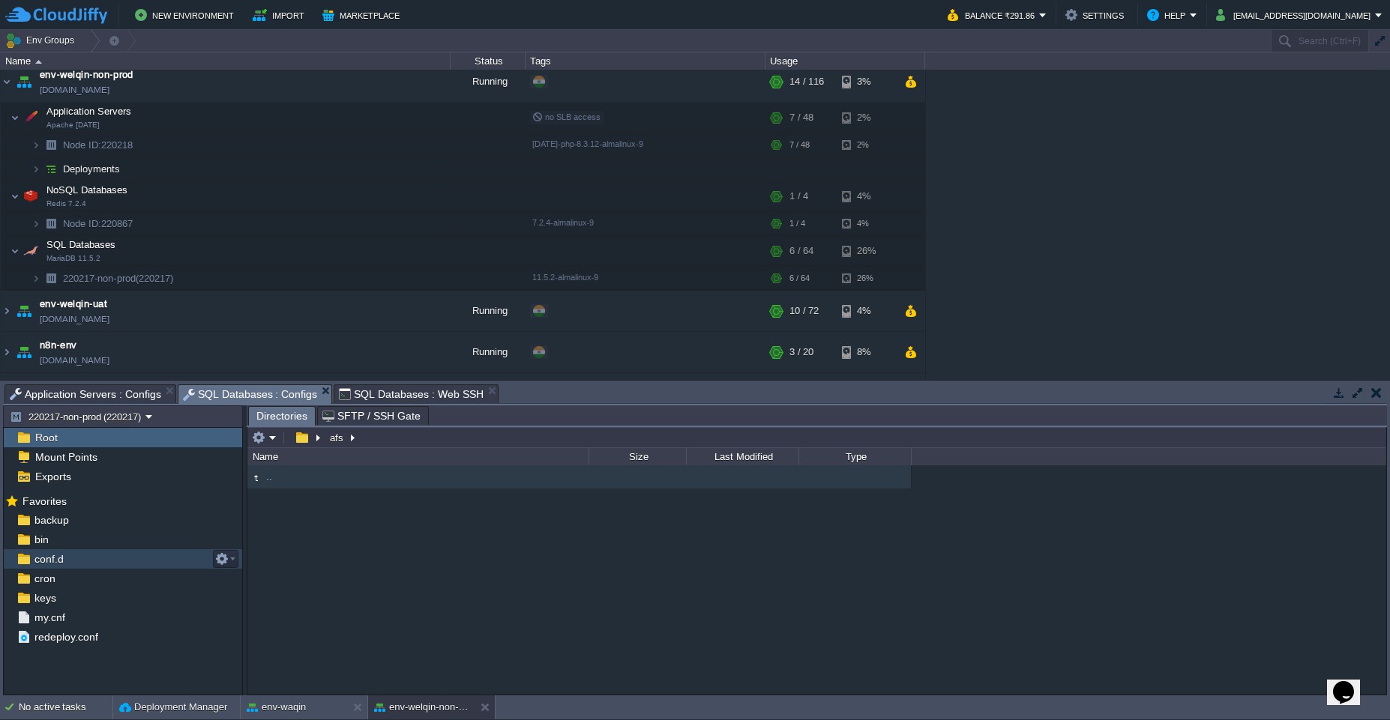
click at [51, 560] on span "conf.d" at bounding box center [48, 558] width 34 height 13
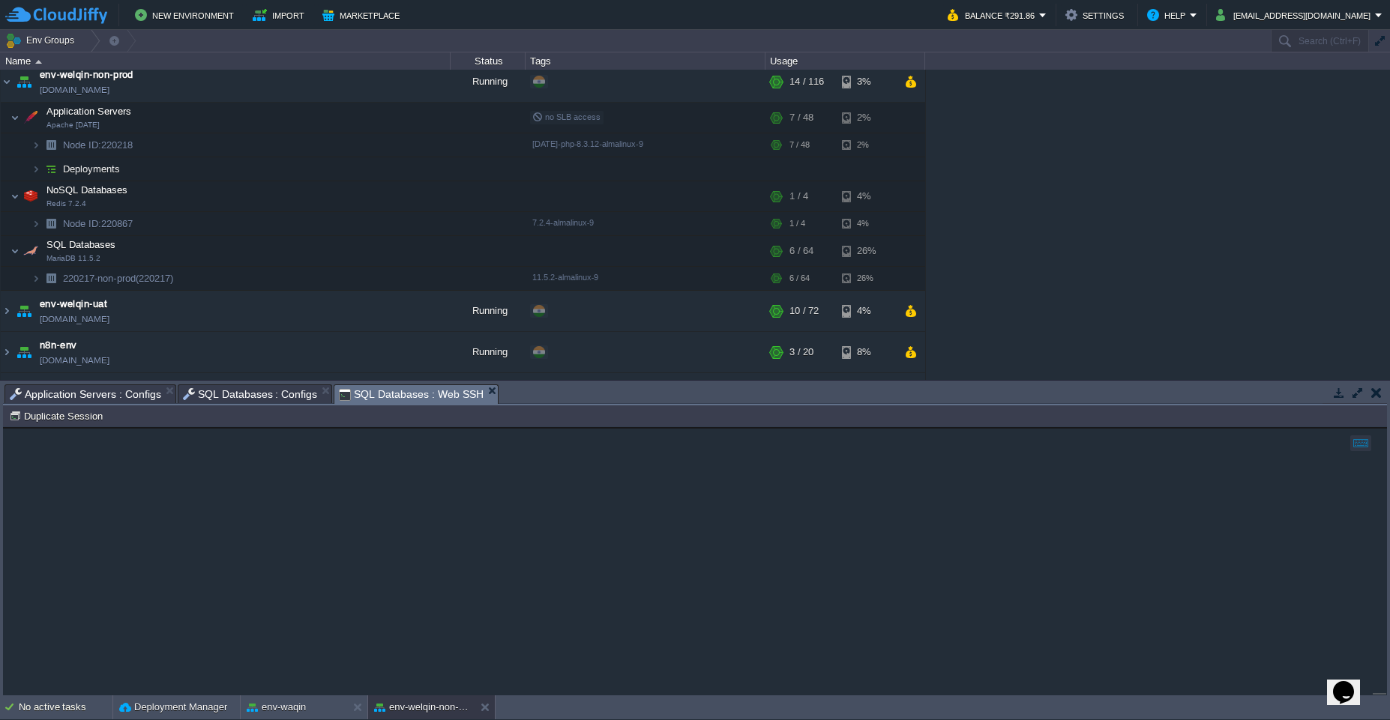
click at [373, 392] on span "SQL Databases : Web SSH" at bounding box center [411, 394] width 145 height 19
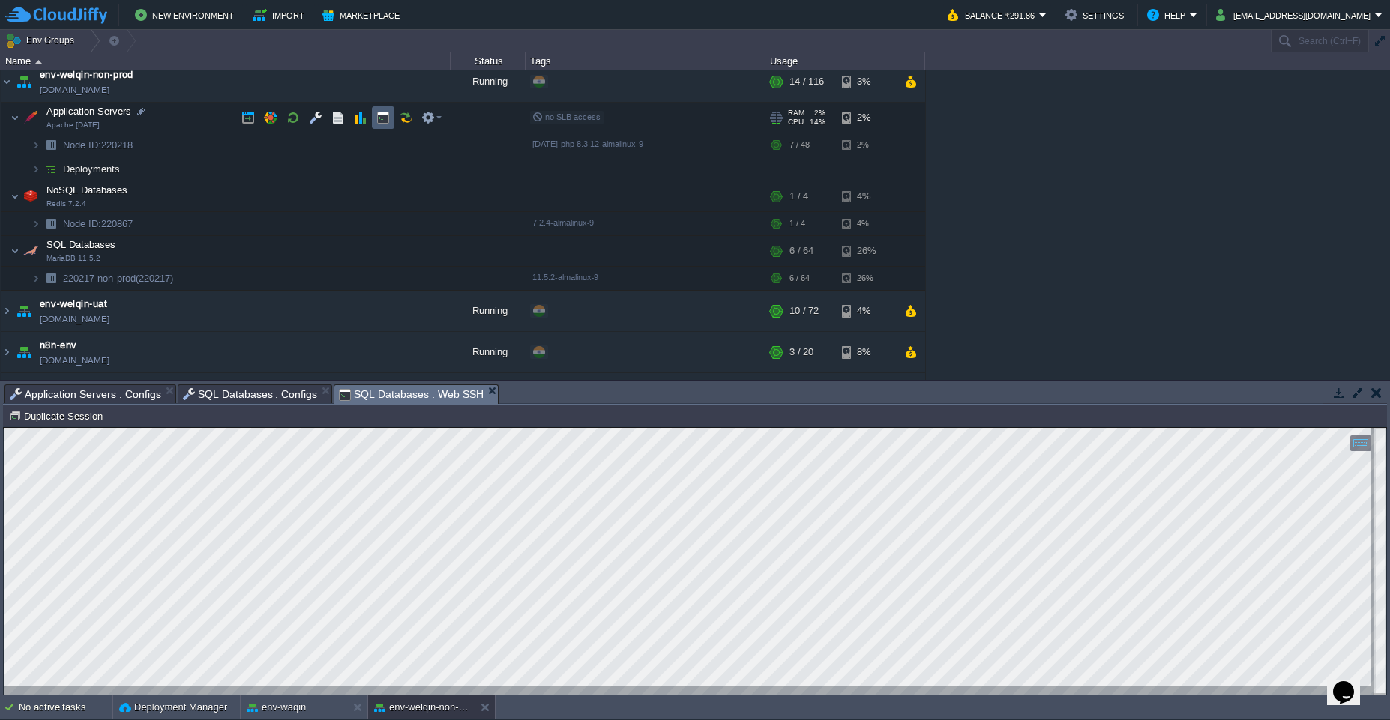
click at [372, 119] on td at bounding box center [383, 117] width 22 height 22
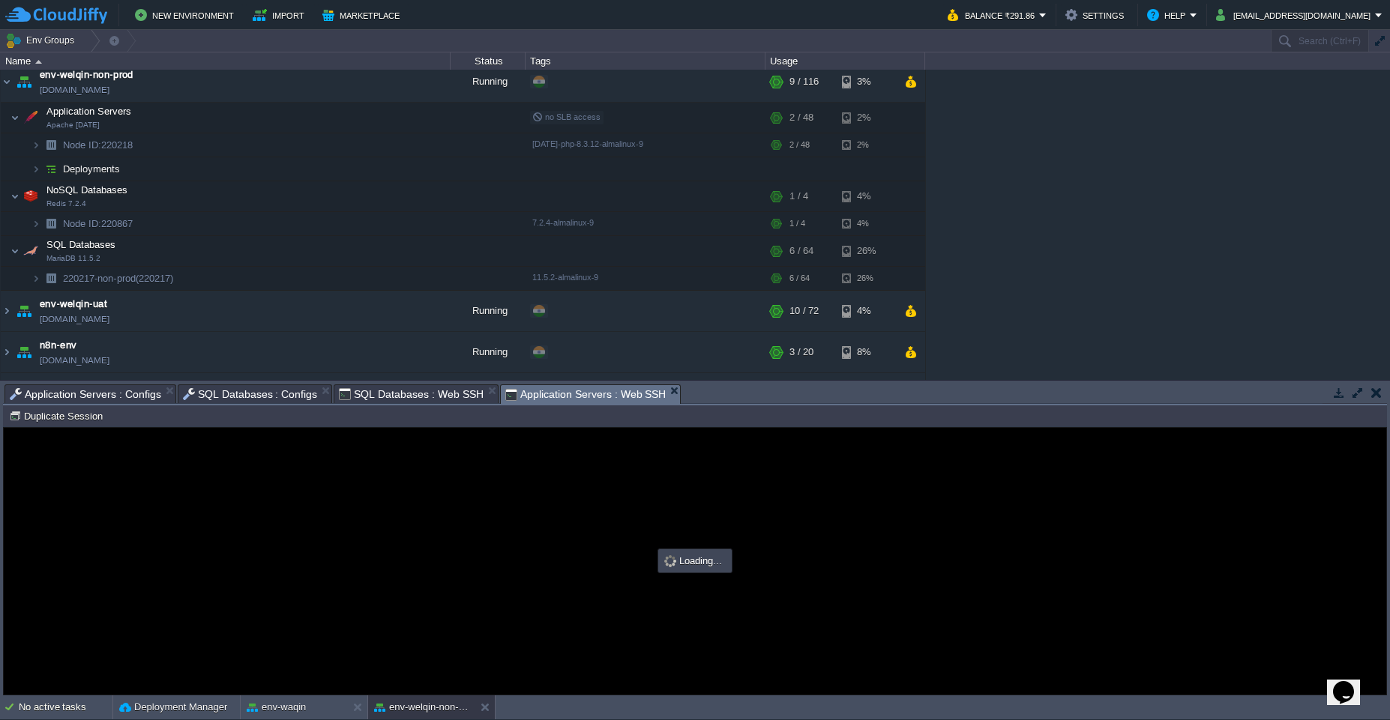
type input "#000000"
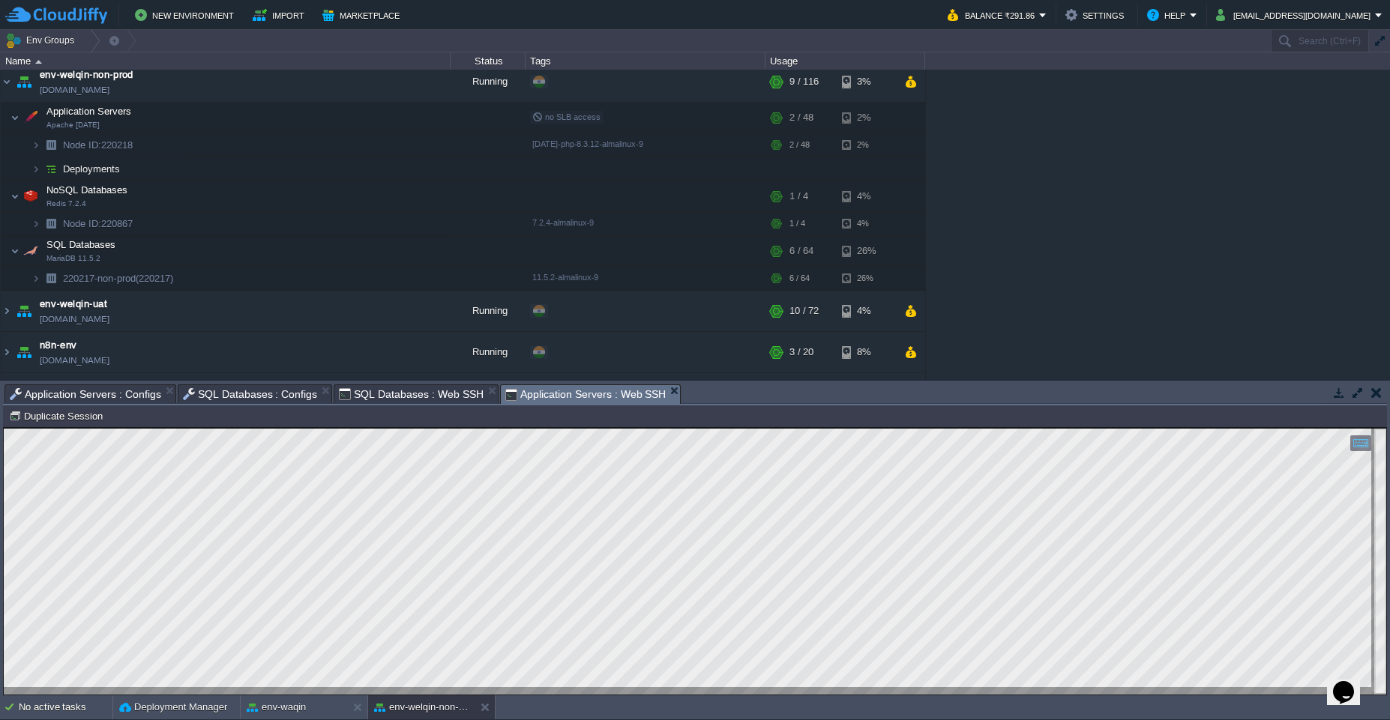
click at [403, 391] on span "SQL Databases : Web SSH" at bounding box center [411, 394] width 145 height 18
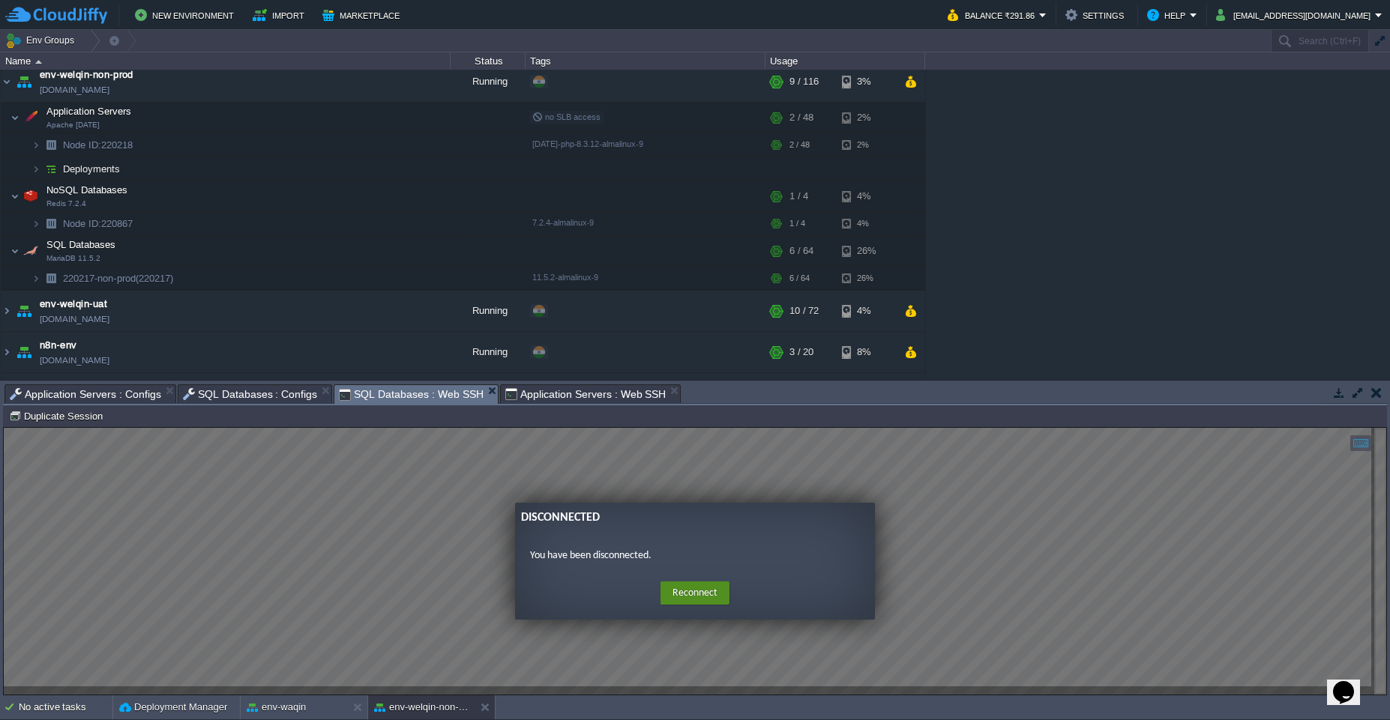
click at [704, 595] on button "Reconnect" at bounding box center [694, 594] width 69 height 24
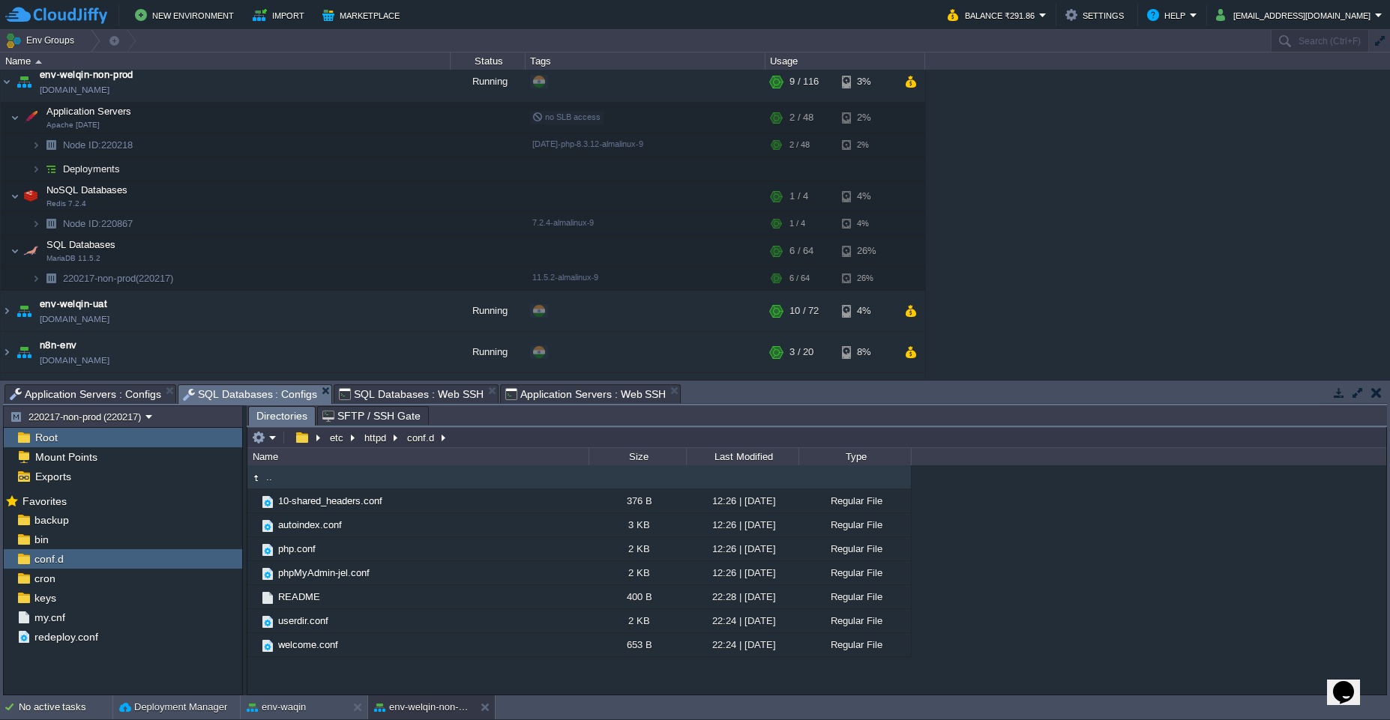
click at [274, 400] on span "SQL Databases : Configs" at bounding box center [250, 394] width 135 height 19
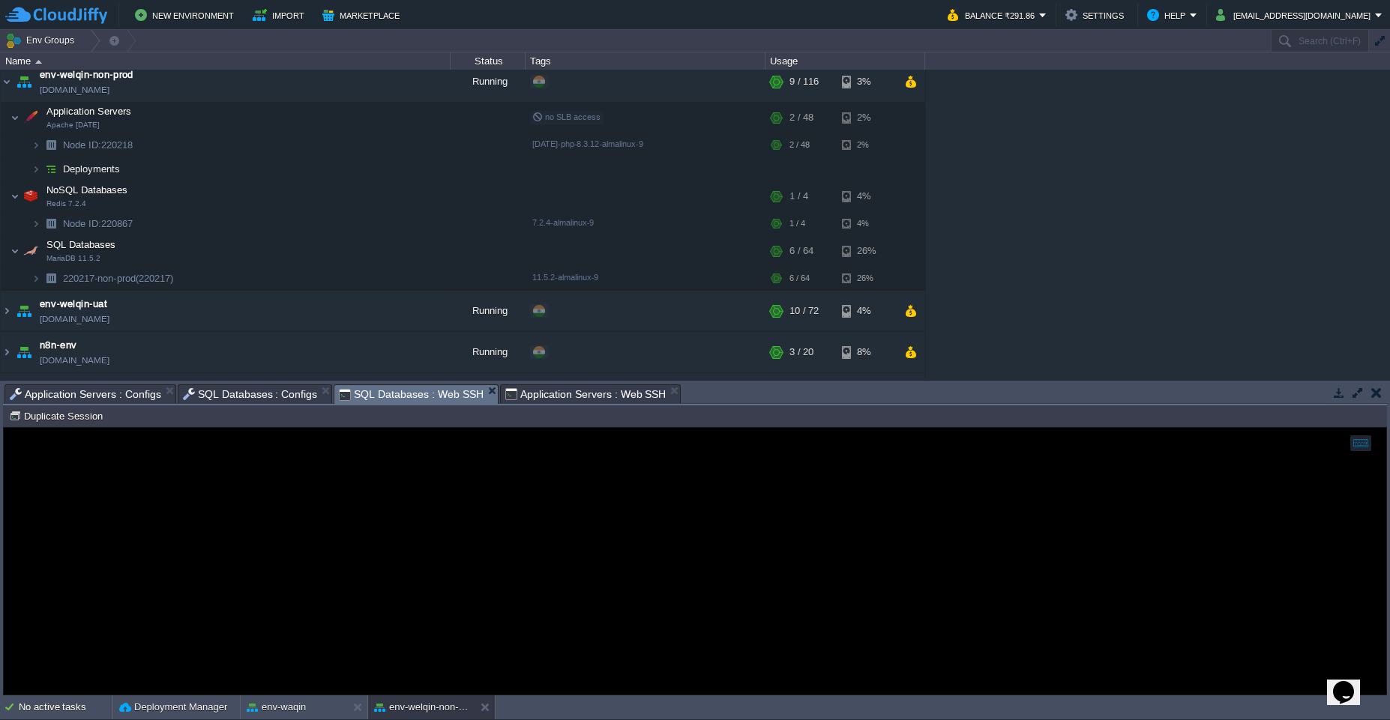
click at [387, 393] on span "SQL Databases : Web SSH" at bounding box center [411, 394] width 145 height 19
click at [385, 269] on td at bounding box center [383, 278] width 22 height 22
click at [382, 281] on button "button" at bounding box center [382, 277] width 13 height 13
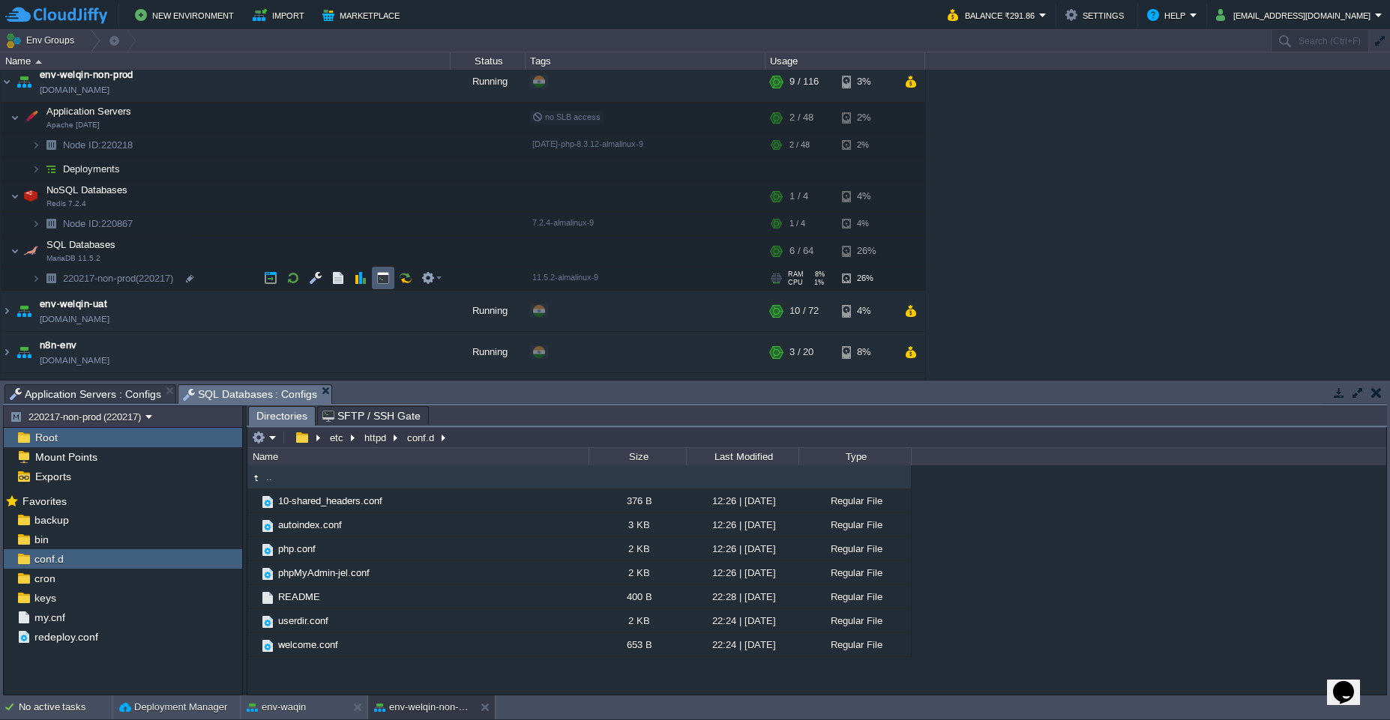
click at [381, 272] on button "button" at bounding box center [382, 277] width 13 height 13
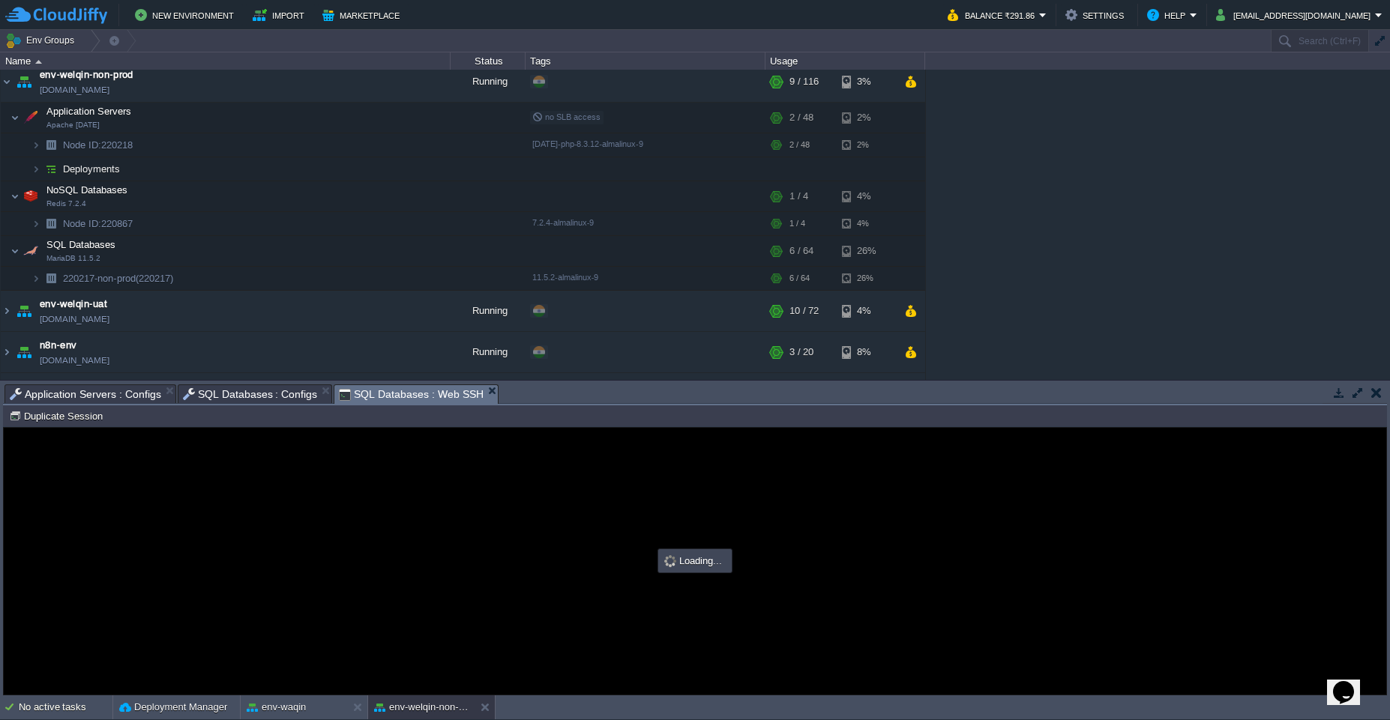
type input "#000000"
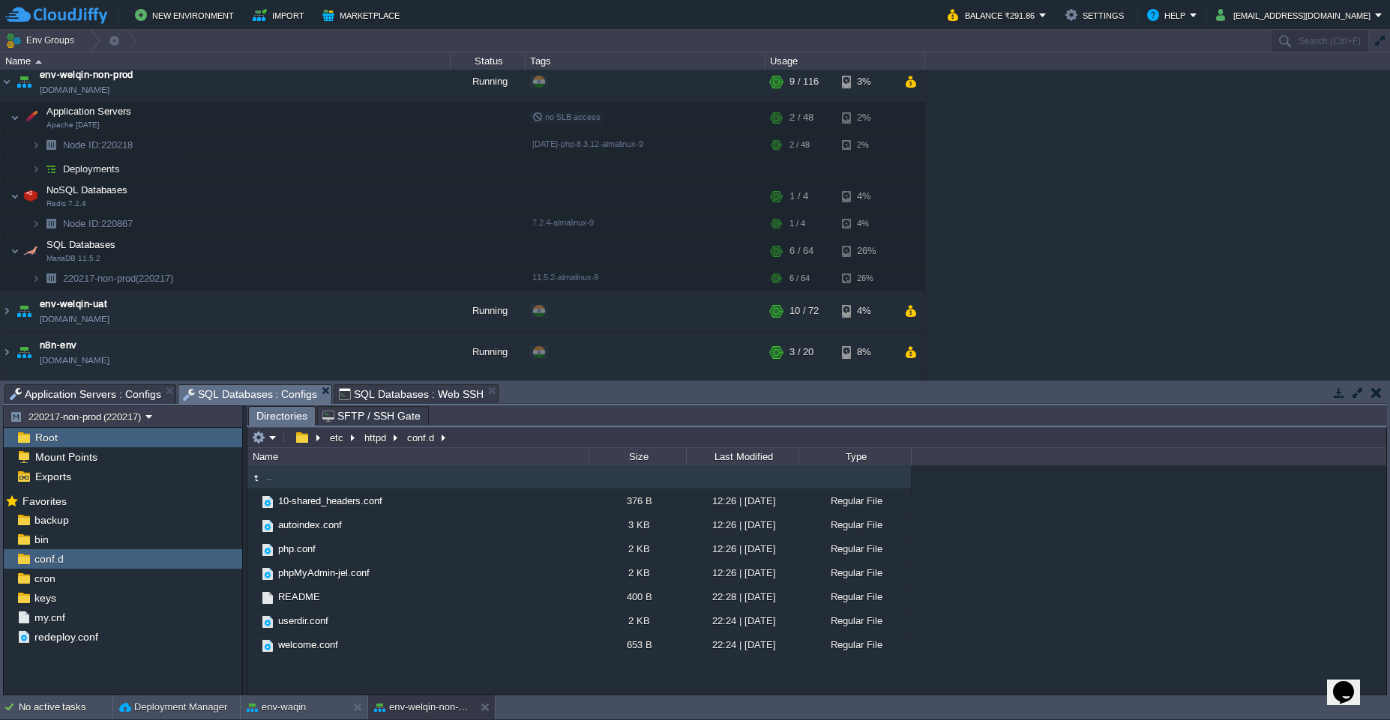
click at [227, 390] on span "SQL Databases : Configs" at bounding box center [250, 394] width 135 height 19
click at [337, 445] on td "etc" at bounding box center [342, 438] width 34 height 18
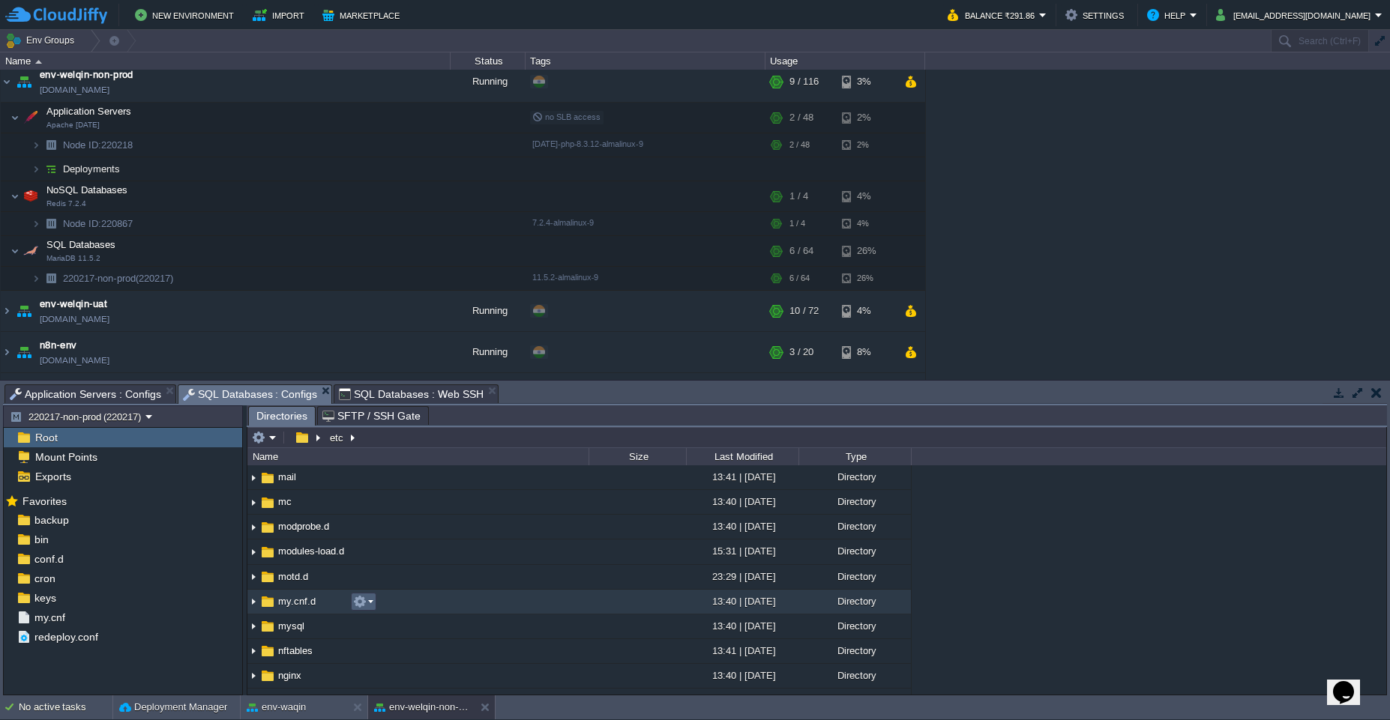
scroll to position [944, 0]
click at [298, 595] on span "mysql" at bounding box center [291, 598] width 31 height 13
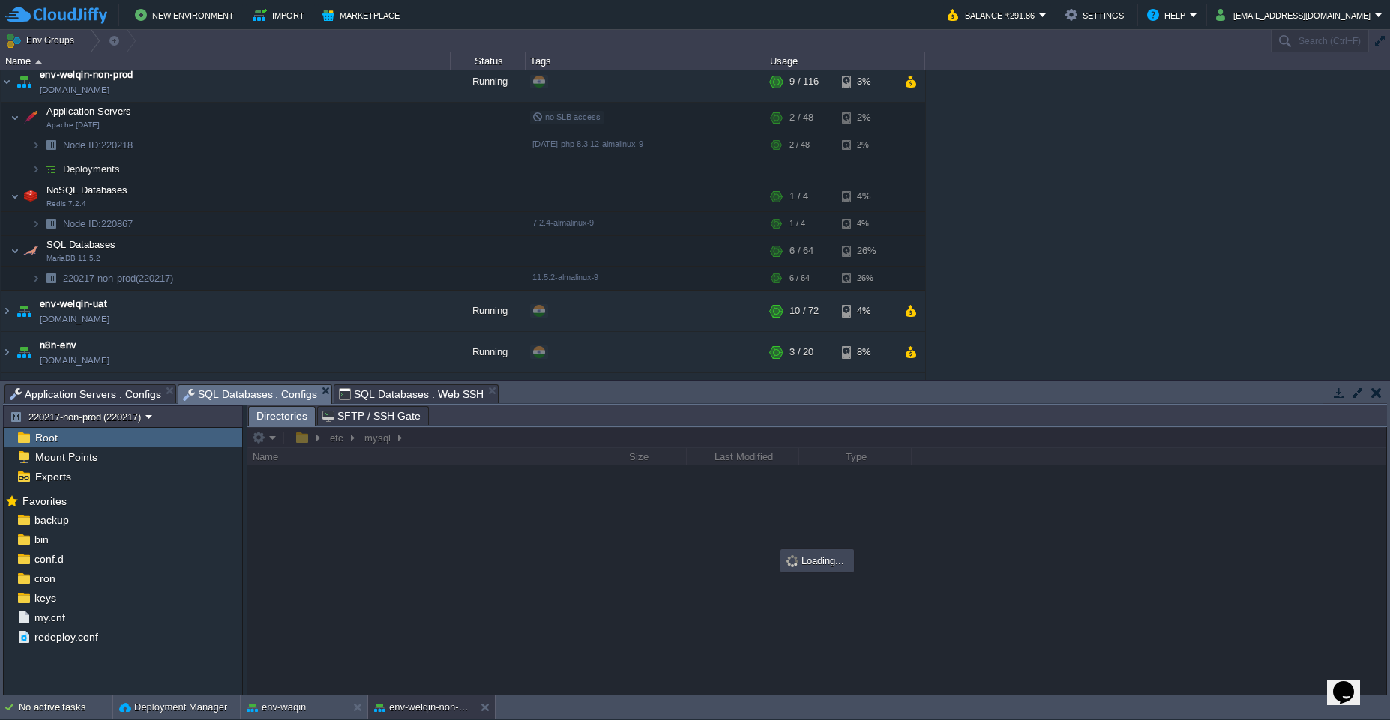
scroll to position [0, 0]
click at [439, 531] on div at bounding box center [816, 561] width 1138 height 268
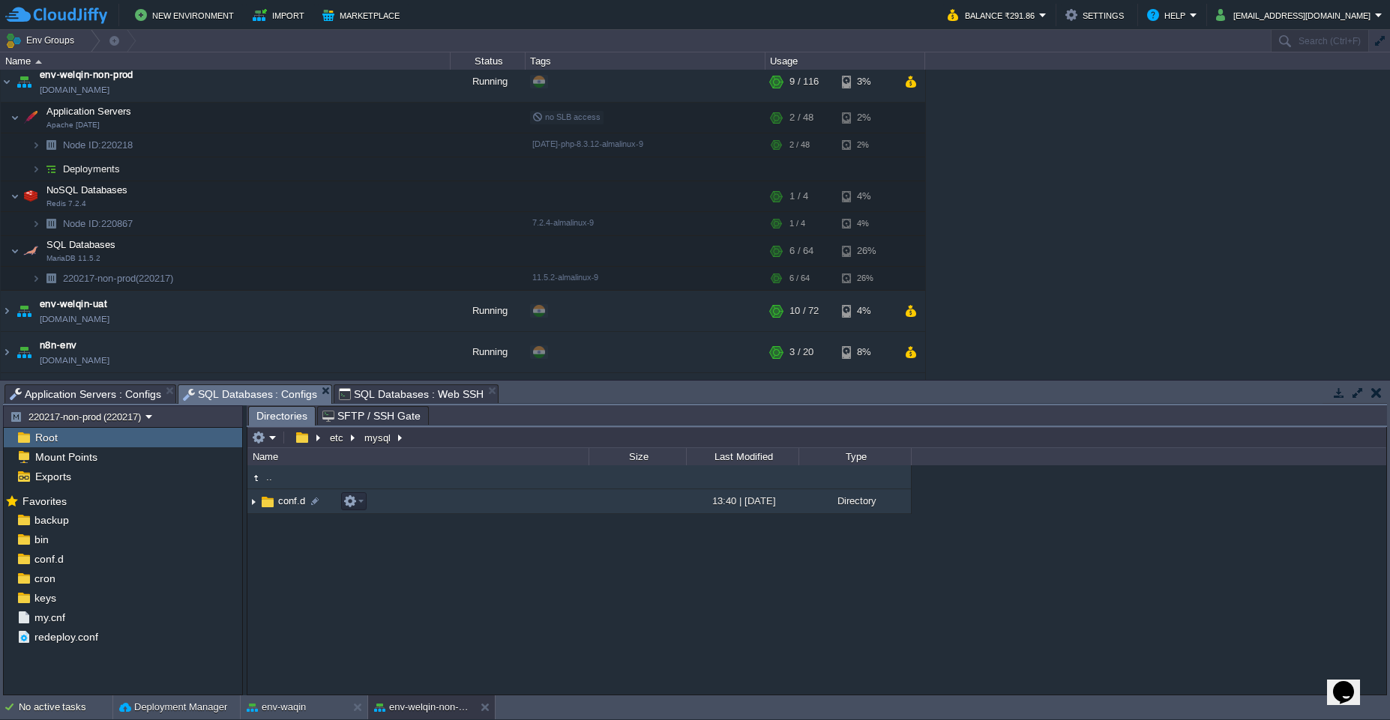
click at [384, 504] on td "conf.d" at bounding box center [417, 501] width 341 height 25
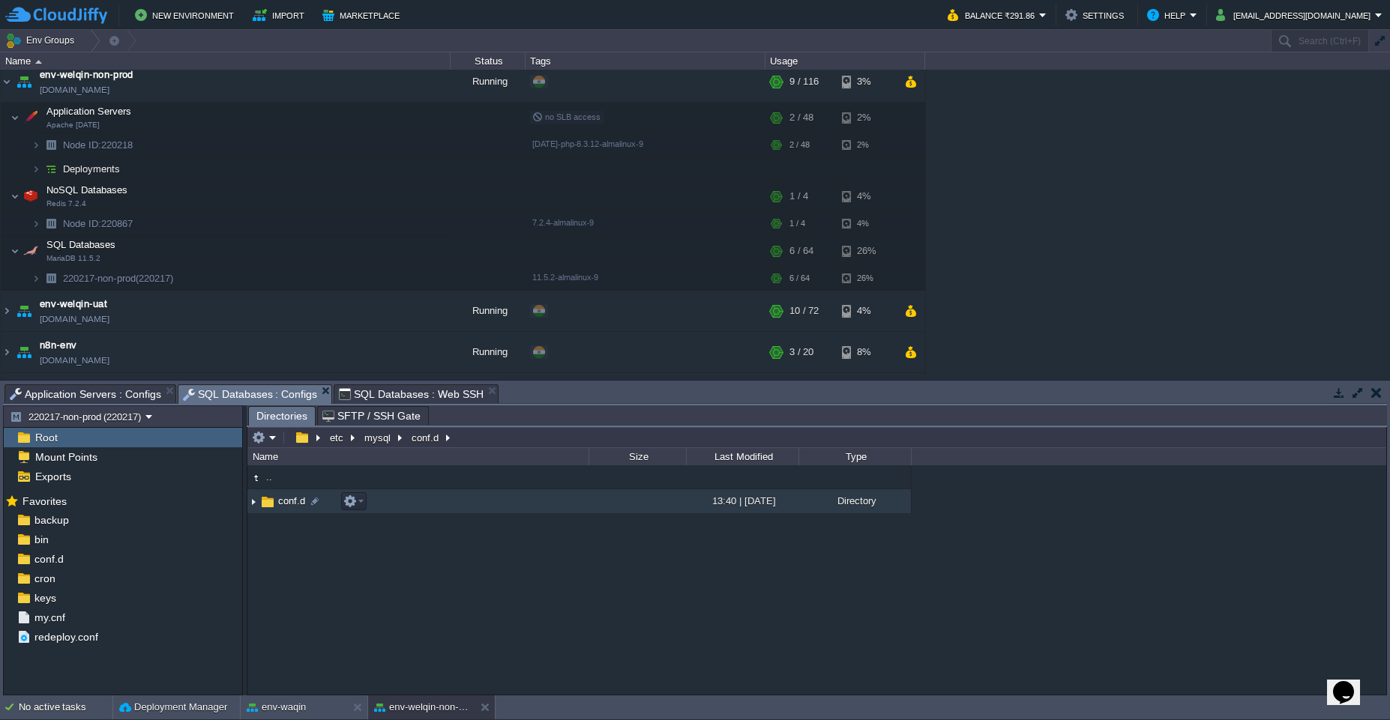
click at [384, 504] on td "conf.d" at bounding box center [417, 501] width 341 height 25
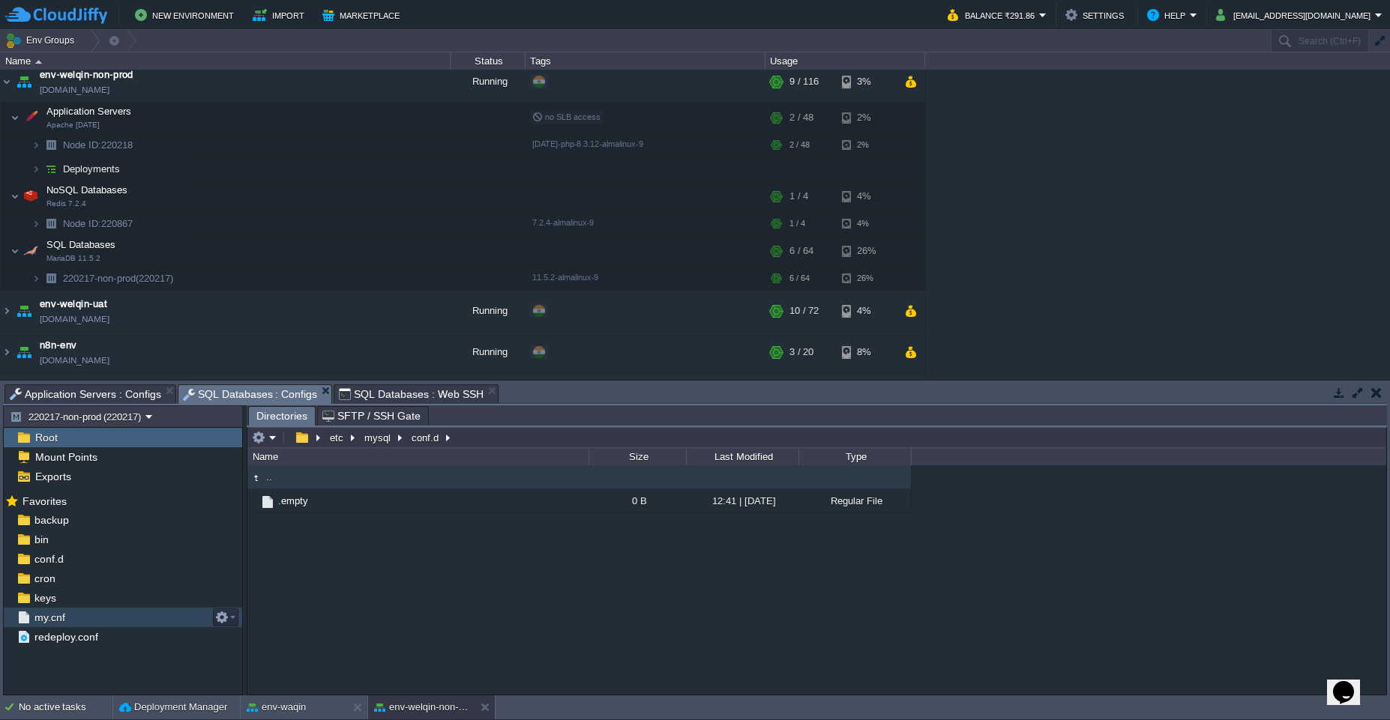
click at [55, 624] on div "my.cnf" at bounding box center [123, 617] width 238 height 19
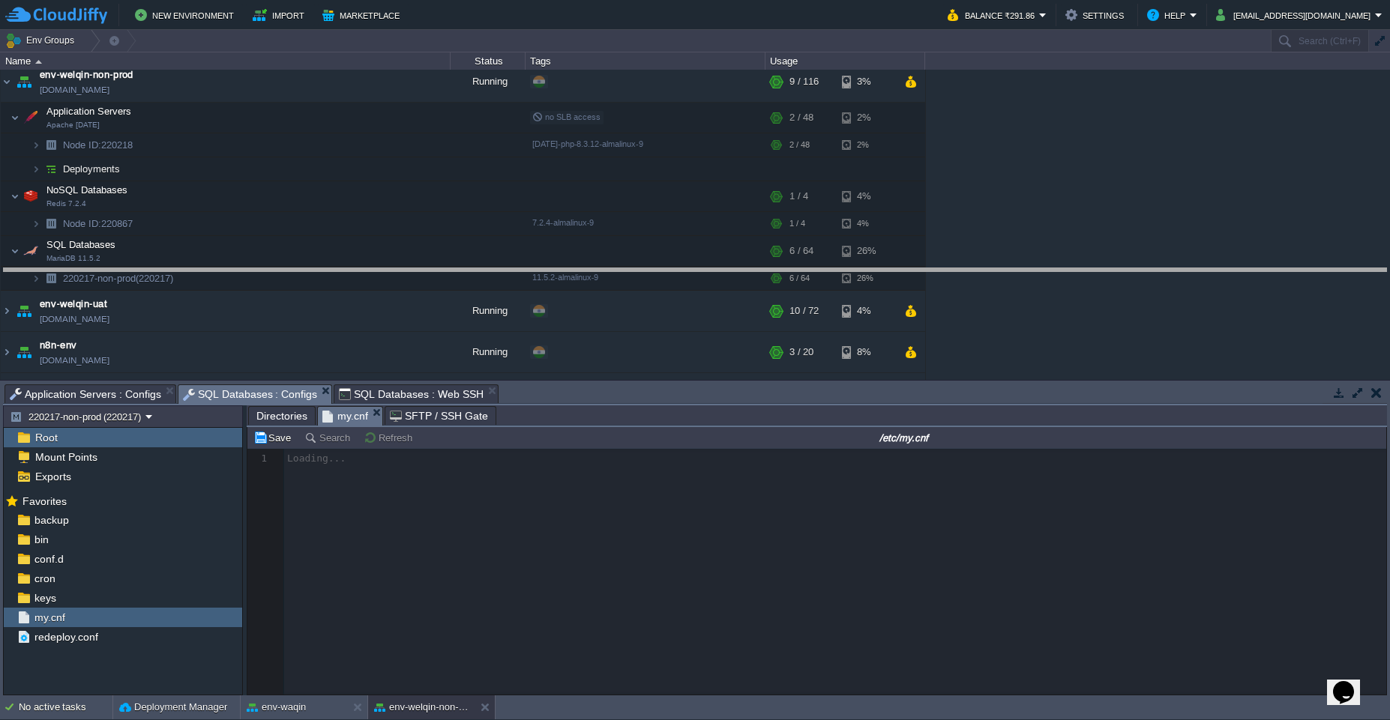
drag, startPoint x: 739, startPoint y: 394, endPoint x: 797, endPoint y: 206, distance: 197.0
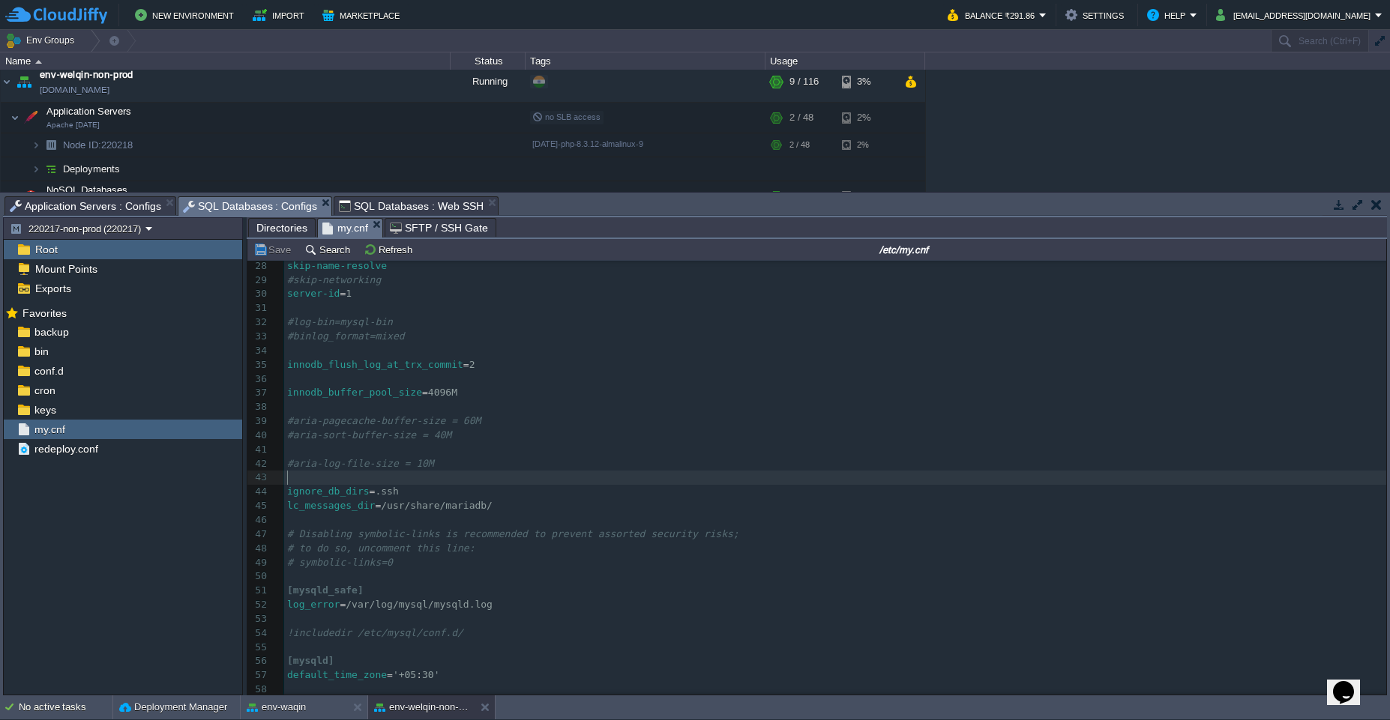
click at [556, 474] on pre "​" at bounding box center [835, 478] width 1102 height 14
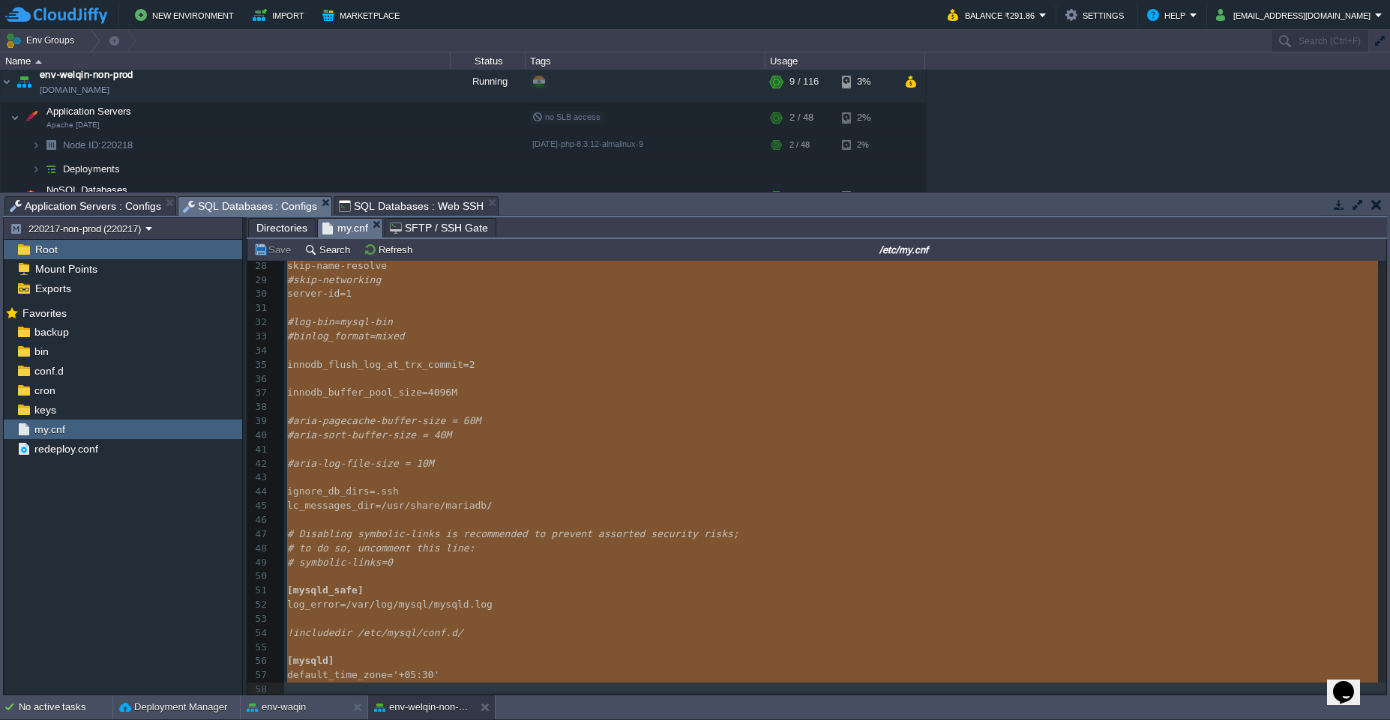
type textarea "#Jelastic dynamically manages and automatically overwrites any changes to the k…"
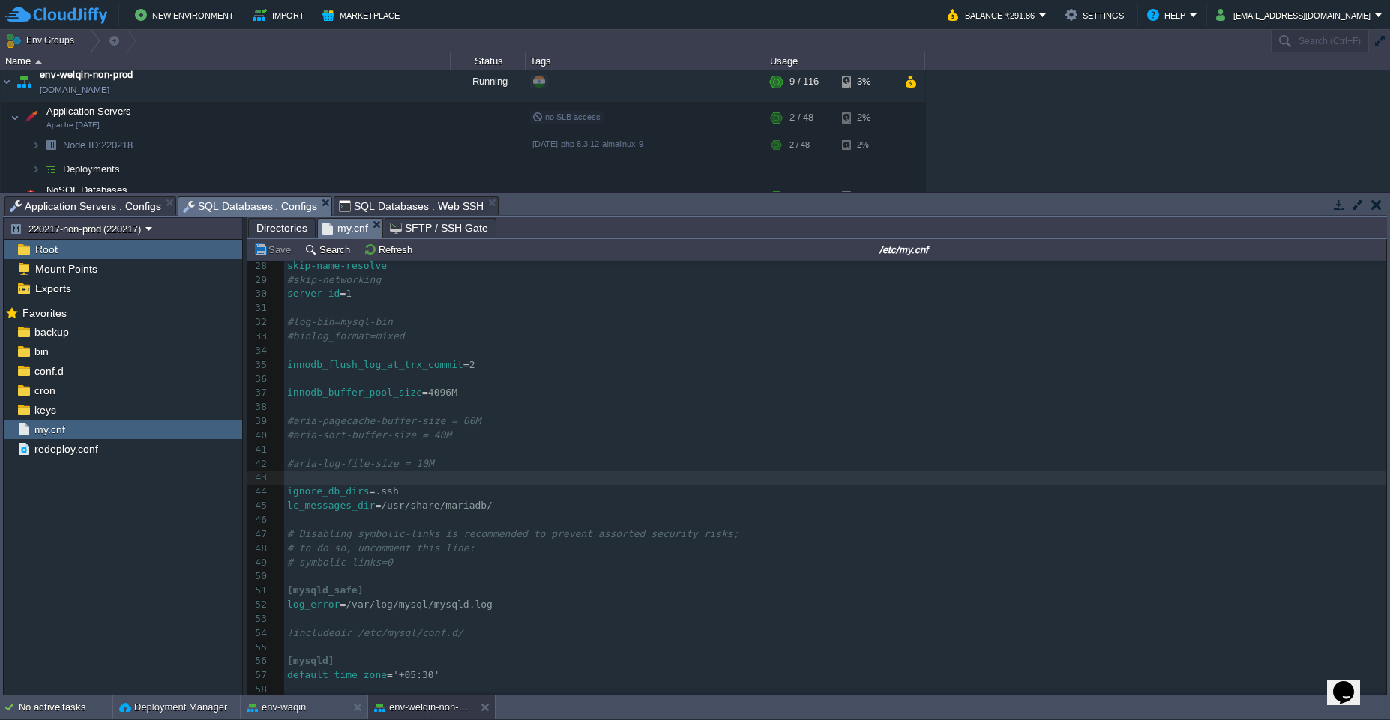
click at [413, 417] on div "x 1 #Jelastic dynamically manages and automatically overwrites any changes to t…" at bounding box center [835, 287] width 1102 height 819
type textarea "buffer"
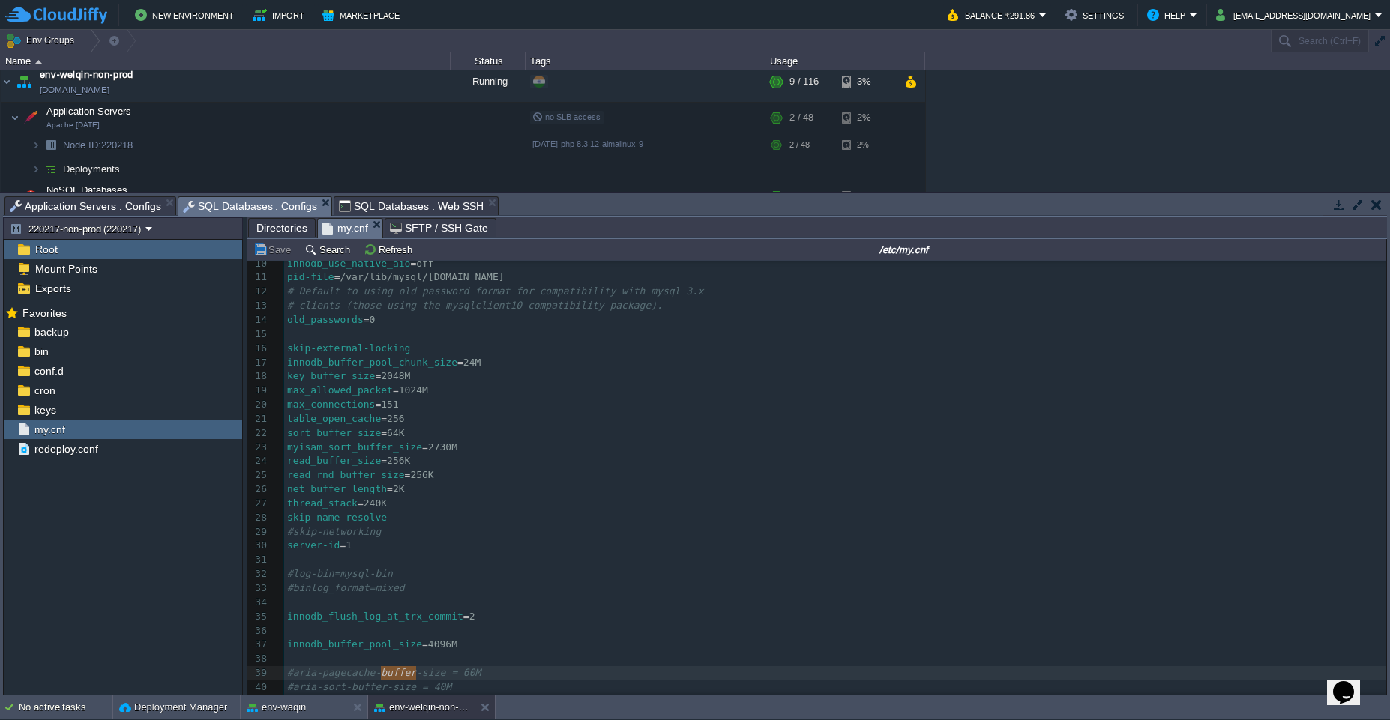
scroll to position [97, 0]
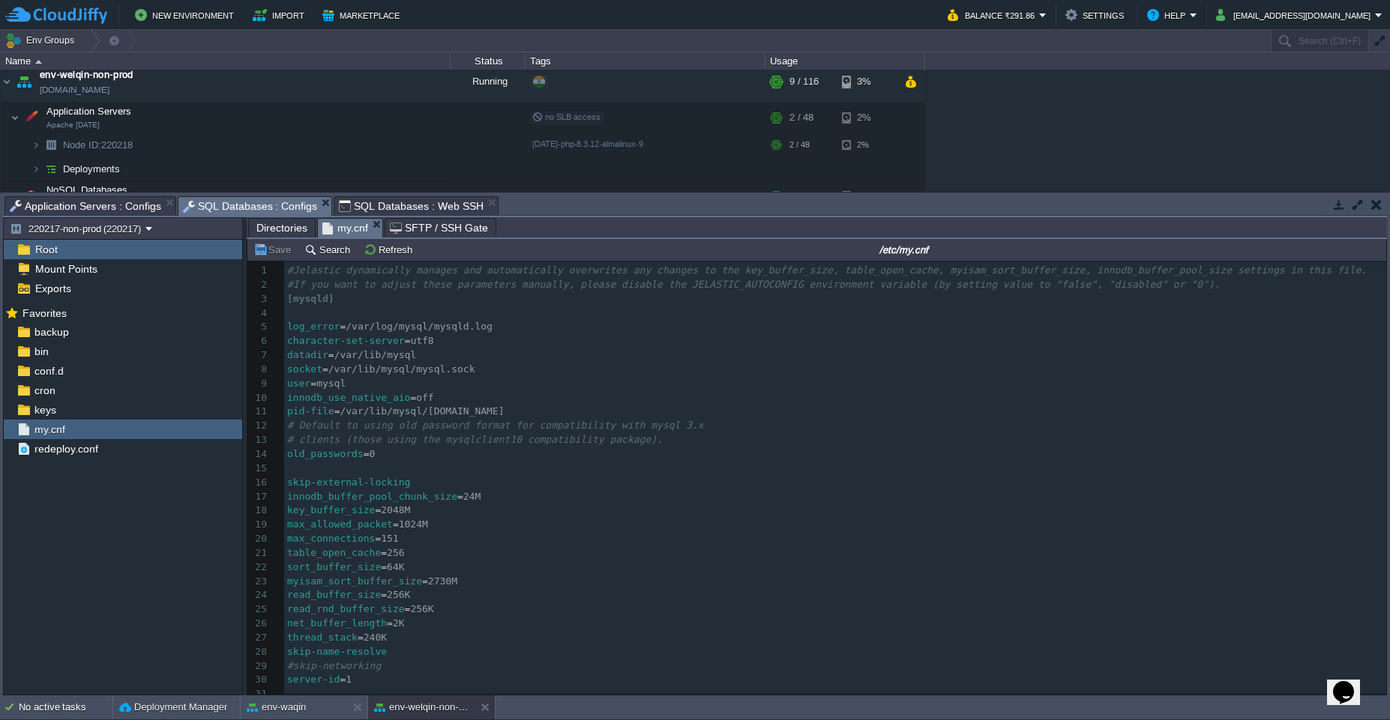
click at [526, 487] on pre "skip-external-locking" at bounding box center [835, 483] width 1102 height 14
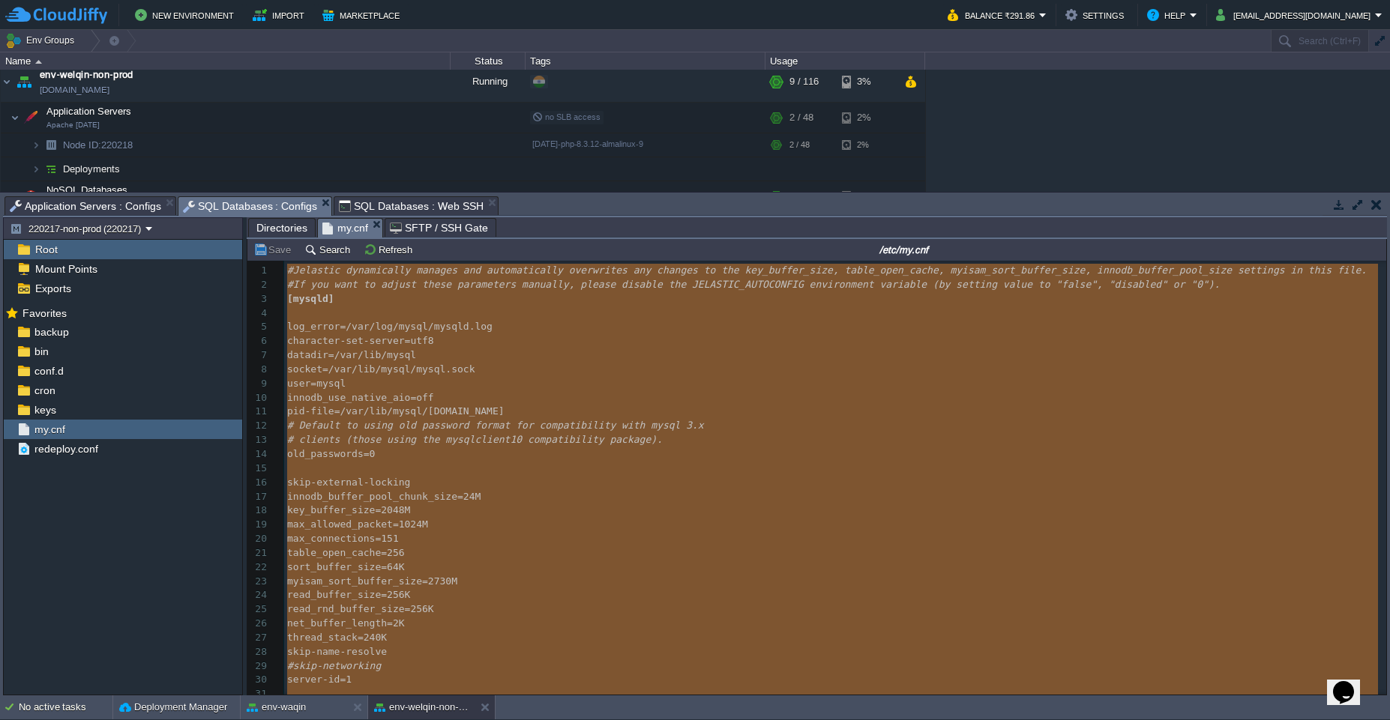
type textarea "-"
click at [361, 212] on span "SQL Databases : Web SSH" at bounding box center [411, 206] width 145 height 18
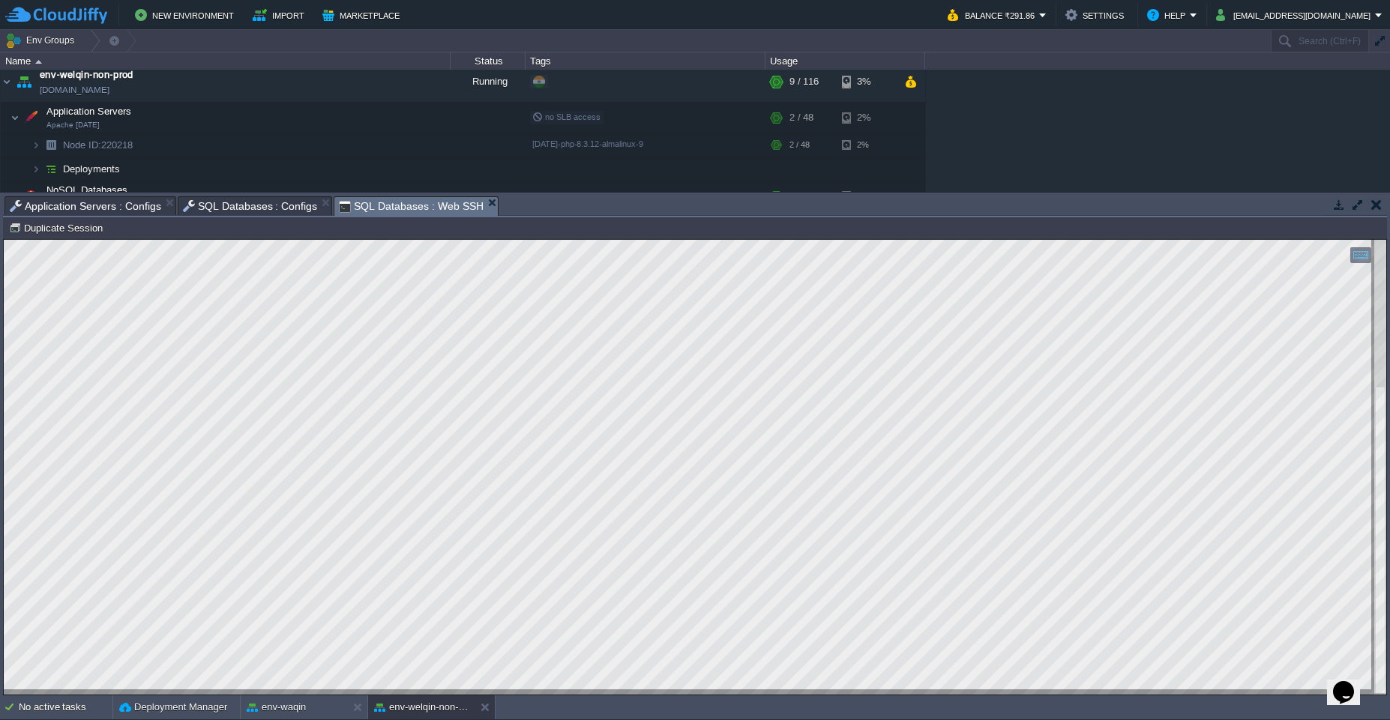
type textarea "tail -f /var/log/mysql/mysqld.log [DATE] 3:30:33 0 [Note] InnoDB: Loading buffe…"
